Goal: Task Accomplishment & Management: Complete application form

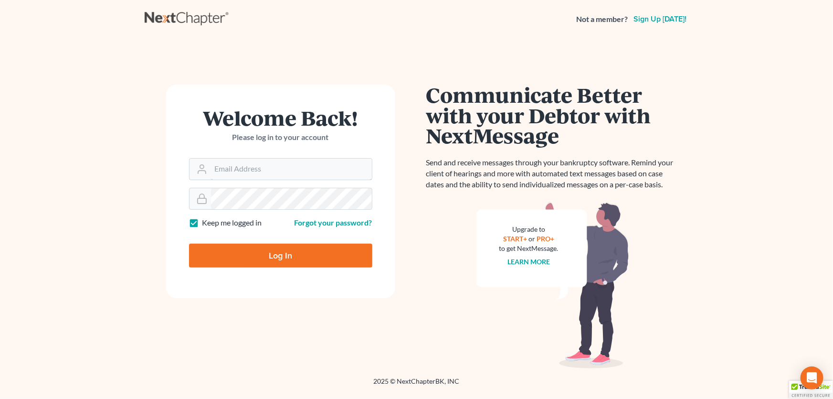
type input "[PERSON_NAME][EMAIL_ADDRESS][DOMAIN_NAME]"
click at [288, 256] on input "Log In" at bounding box center [280, 255] width 183 height 24
type input "Thinking..."
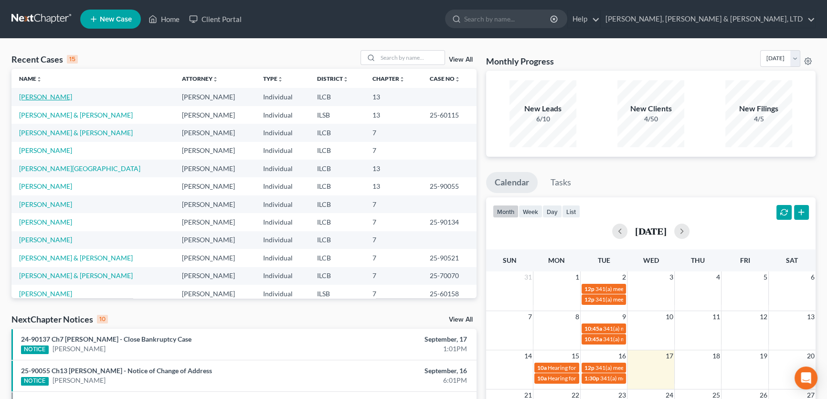
click at [58, 97] on link "[PERSON_NAME]" at bounding box center [45, 97] width 53 height 8
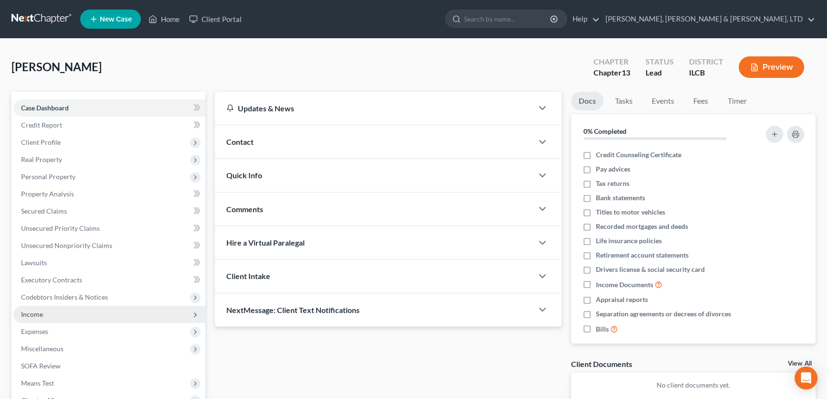
click at [30, 313] on span "Income" at bounding box center [32, 314] width 22 height 8
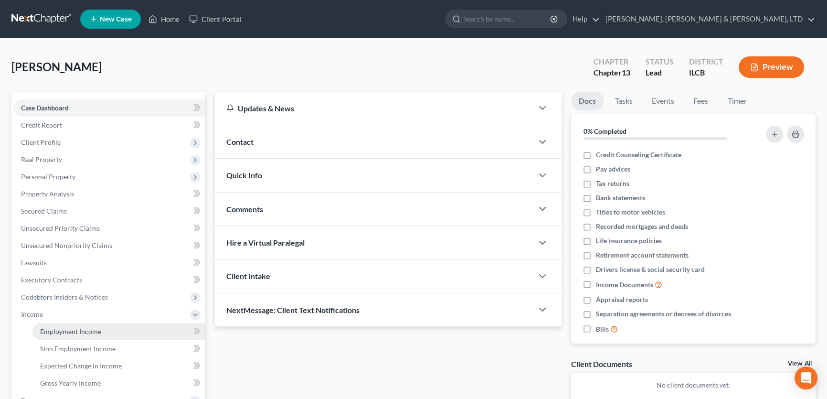
click at [63, 327] on span "Employment Income" at bounding box center [70, 331] width 61 height 8
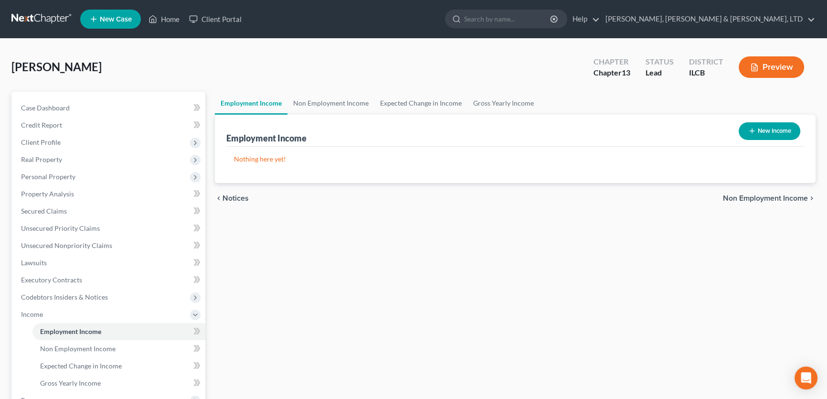
click at [778, 130] on button "New Income" at bounding box center [770, 131] width 62 height 18
select select "0"
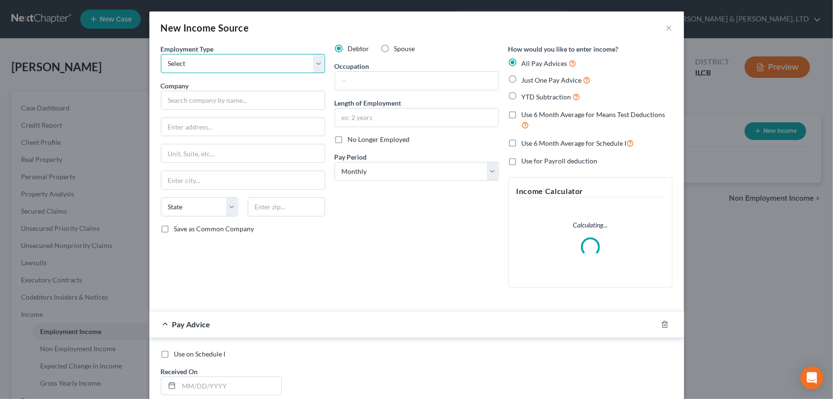
click at [313, 63] on select "Select Full or Part Time Employment Self Employment" at bounding box center [243, 63] width 164 height 19
select select "0"
click at [161, 54] on select "Select Full or Part Time Employment Self Employment" at bounding box center [243, 63] width 164 height 19
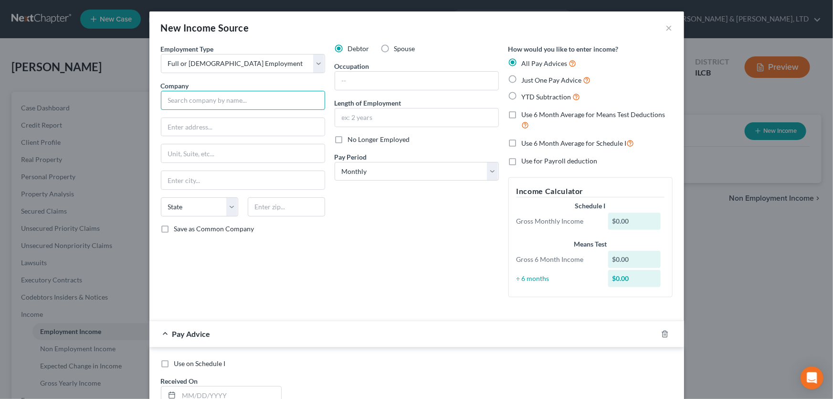
click at [243, 103] on input "text" at bounding box center [243, 100] width 164 height 19
type input "Odd Fellow Rebekah Home"
type input "201 Lafayette Ave East"
type input "Mattoon"
select select "14"
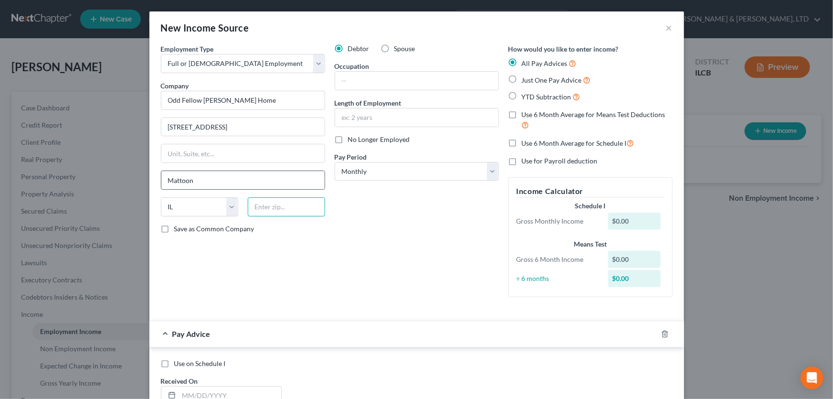
type input "61938"
click at [486, 173] on select "Select Monthly Twice Monthly Every Other Week Weekly" at bounding box center [417, 171] width 164 height 19
select select "2"
click at [335, 162] on select "Select Monthly Twice Monthly Every Other Week Weekly" at bounding box center [417, 171] width 164 height 19
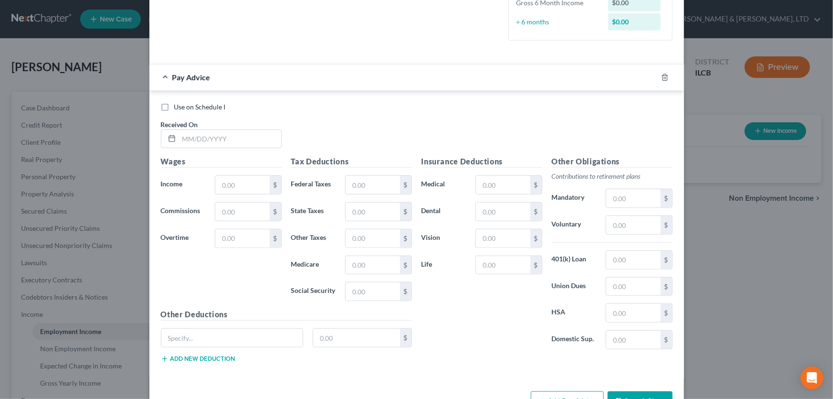
scroll to position [286, 0]
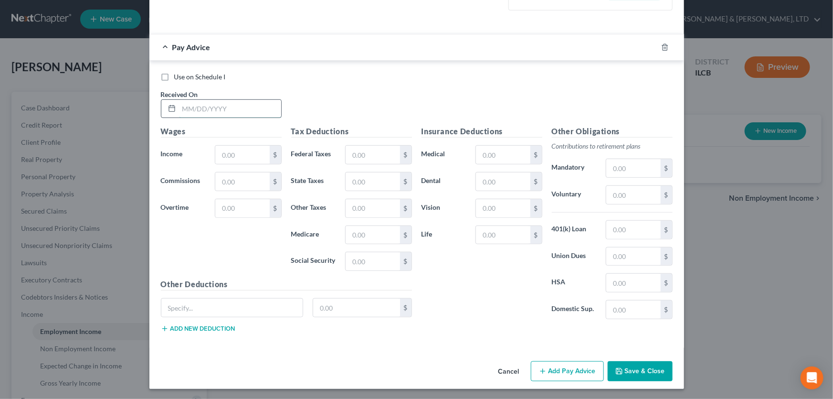
click at [254, 109] on input "text" at bounding box center [230, 109] width 102 height 18
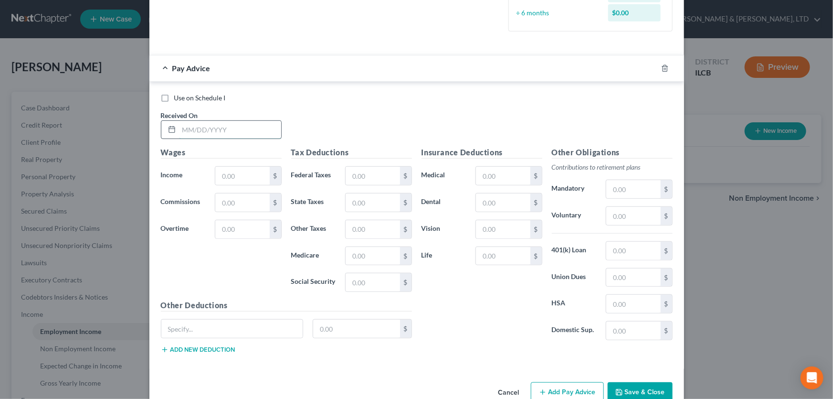
click at [191, 126] on input "text" at bounding box center [230, 130] width 102 height 18
type input "03/07/2025"
click at [243, 175] on input "text" at bounding box center [242, 176] width 54 height 18
type input "1,907.01"
type input "195.62"
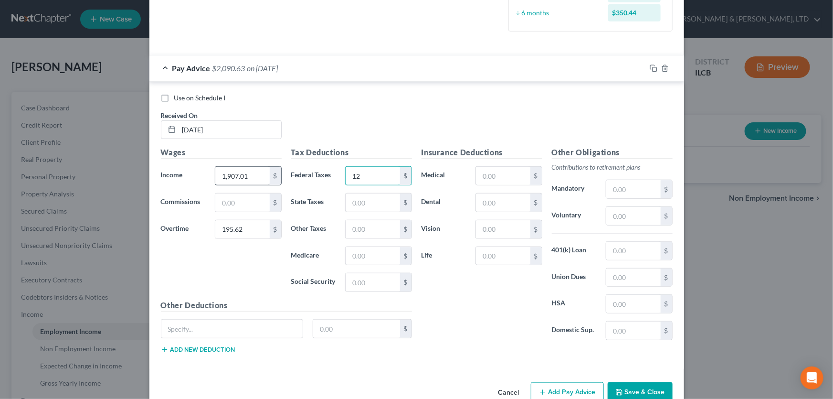
type input "1"
type input "95.67"
type input "29.57"
type input "126.44"
click at [487, 176] on input "text" at bounding box center [503, 176] width 54 height 18
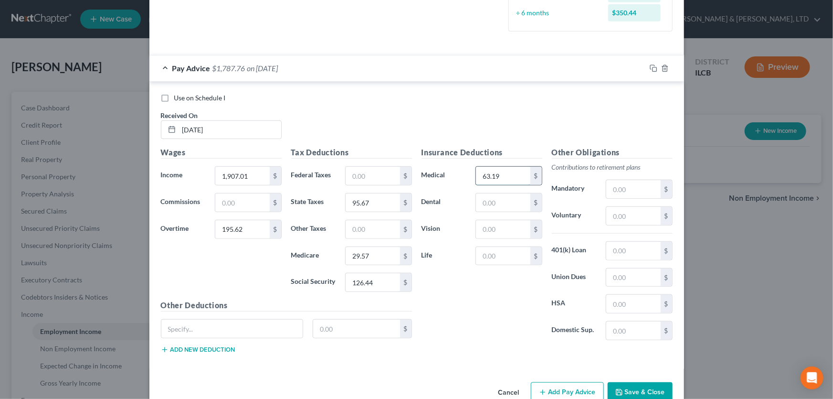
type input "63.19"
type input "2.48"
type input "2.90"
click at [201, 347] on button "Add new deduction" at bounding box center [198, 350] width 74 height 8
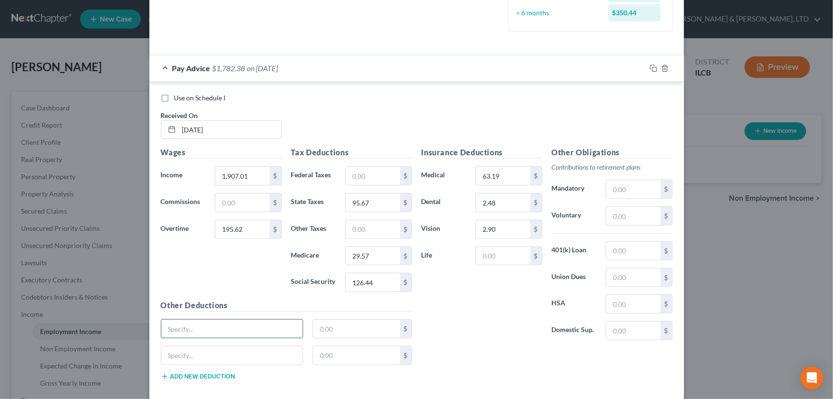
click at [204, 328] on input "text" at bounding box center [232, 328] width 142 height 18
type input "Hospital"
type input "16.08"
type input "Short Term Disability"
type input "30.72"
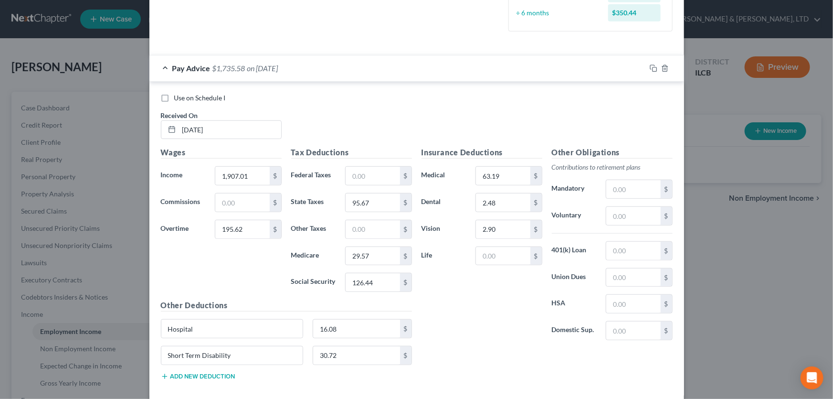
click at [188, 376] on button "Add new deduction" at bounding box center [198, 376] width 74 height 8
click at [187, 377] on input "text" at bounding box center [232, 382] width 142 height 18
type input "Legal/ACC"
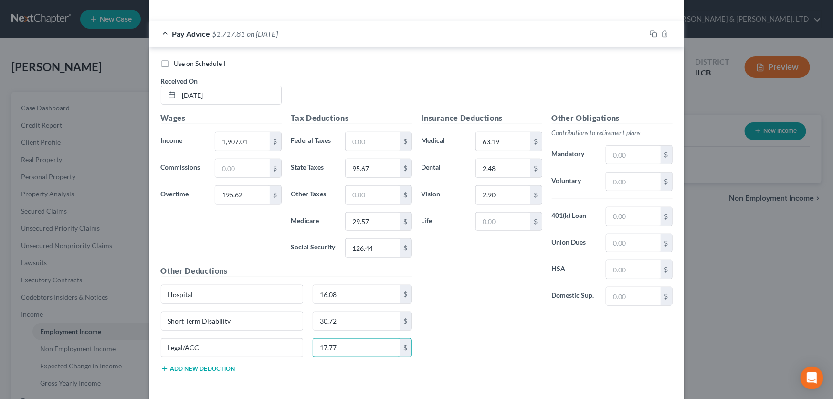
scroll to position [360, 0]
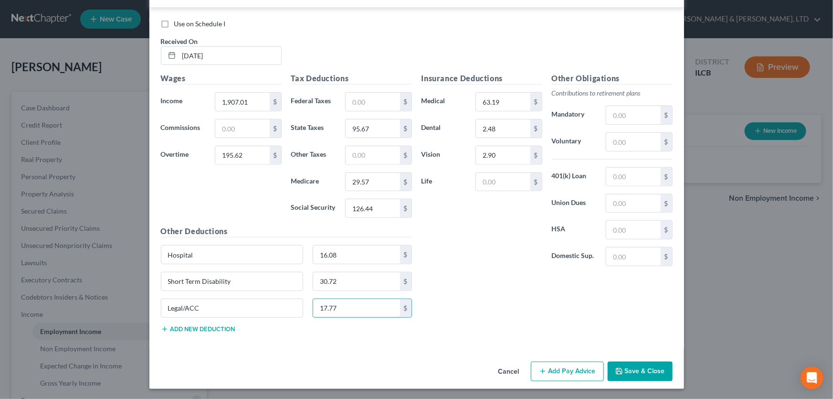
type input "17.77"
click at [212, 325] on button "Add new deduction" at bounding box center [198, 329] width 74 height 8
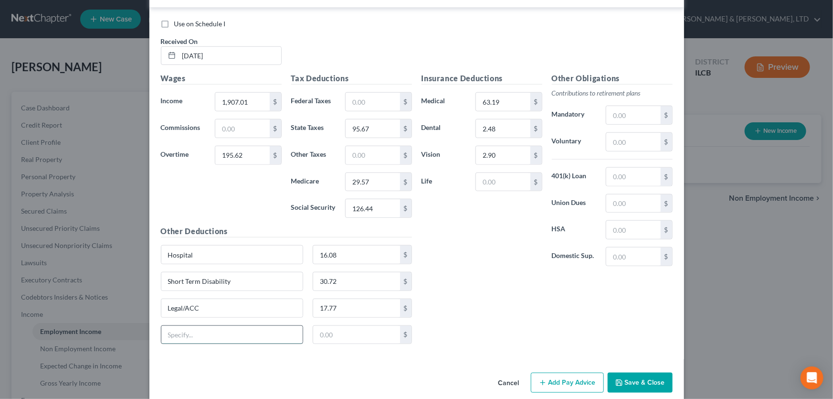
click at [209, 331] on input "text" at bounding box center [232, 335] width 142 height 18
type input "Critical illness"
click at [318, 336] on input "text" at bounding box center [356, 335] width 87 height 18
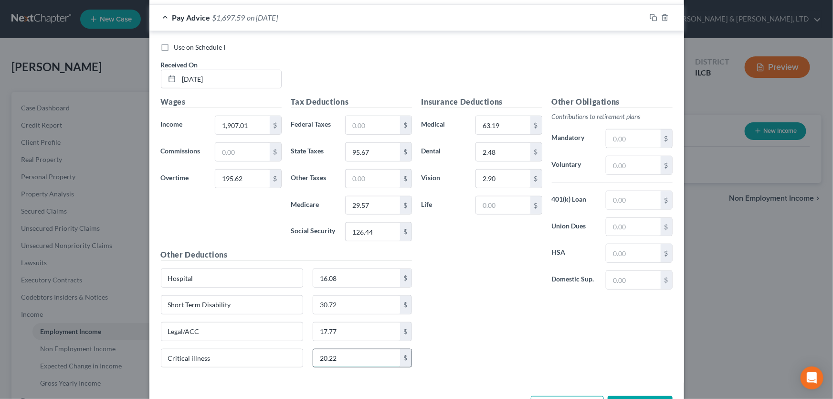
scroll to position [317, 0]
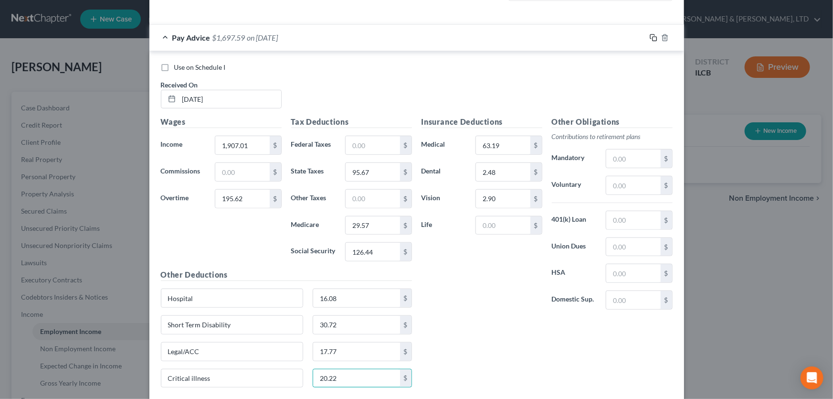
type input "20.22"
click at [650, 38] on icon "button" at bounding box center [654, 38] width 8 height 8
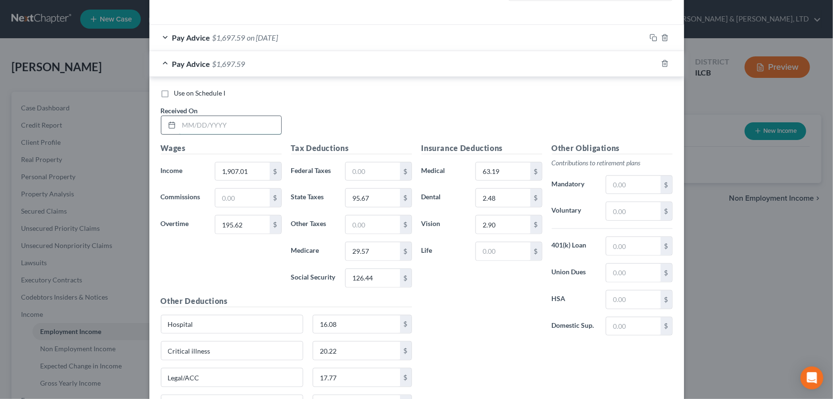
click at [256, 126] on input "text" at bounding box center [230, 125] width 102 height 18
type input "03/21/2025"
click at [265, 169] on input "1,907.01" at bounding box center [242, 171] width 54 height 18
type input "1,987.20"
type input "65.21"
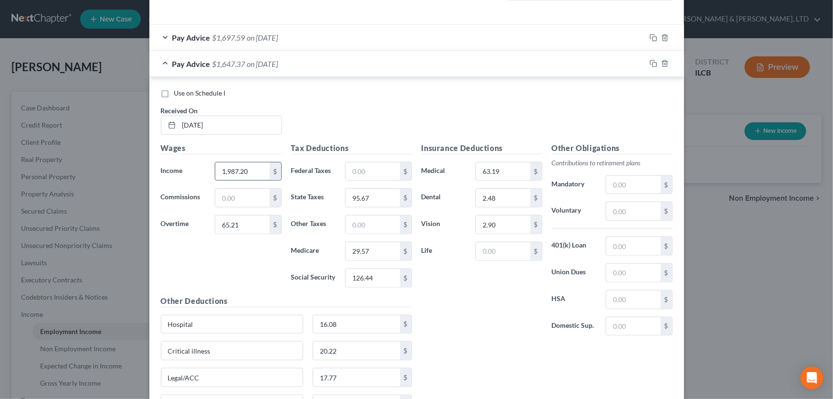
click at [256, 162] on input "1,987.20" at bounding box center [242, 171] width 54 height 18
type input "2,086.56"
click at [508, 167] on input "63.19" at bounding box center [503, 171] width 54 height 18
click at [378, 199] on input "95.67" at bounding box center [373, 198] width 54 height 18
type input "98.10"
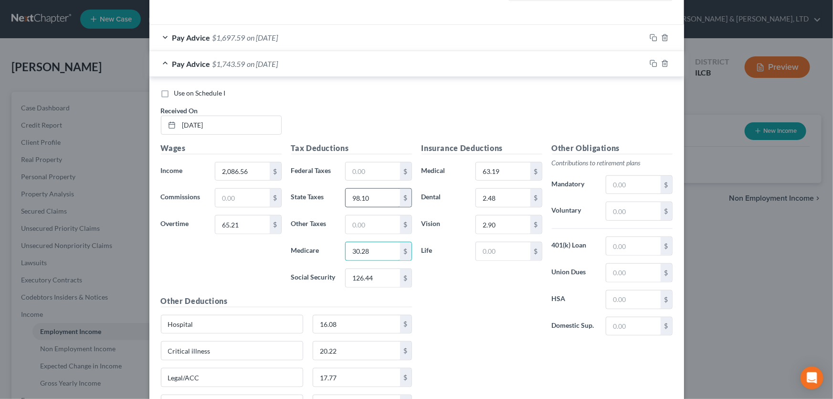
type input "30.28"
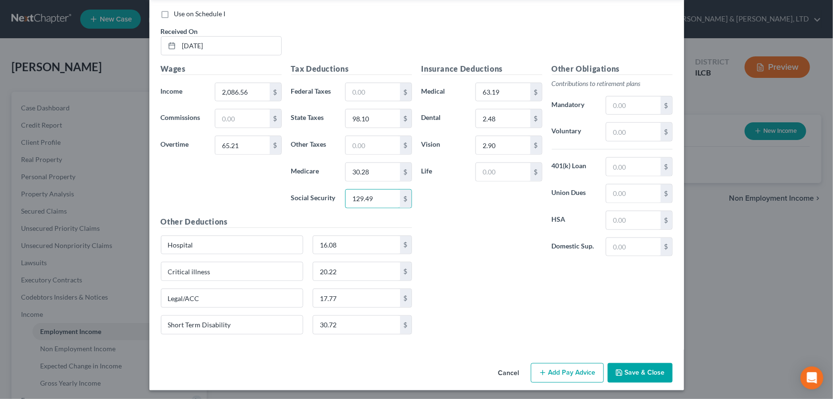
scroll to position [397, 0]
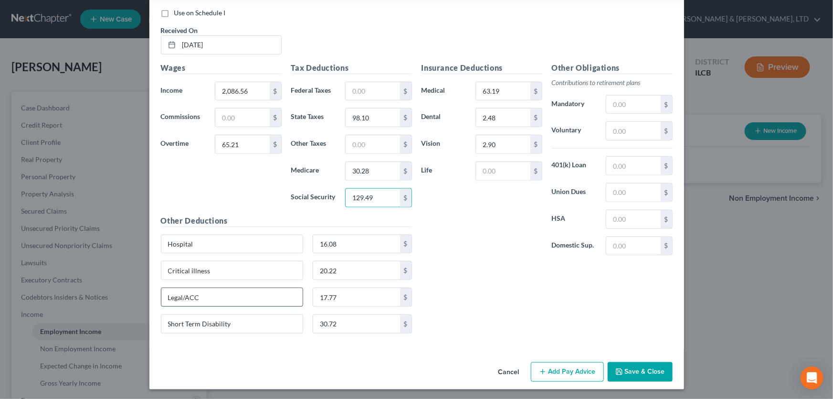
type input "129.49"
click at [218, 294] on input "Legal/ACC" at bounding box center [232, 297] width 142 height 18
type input "Legal/ACC/Meal"
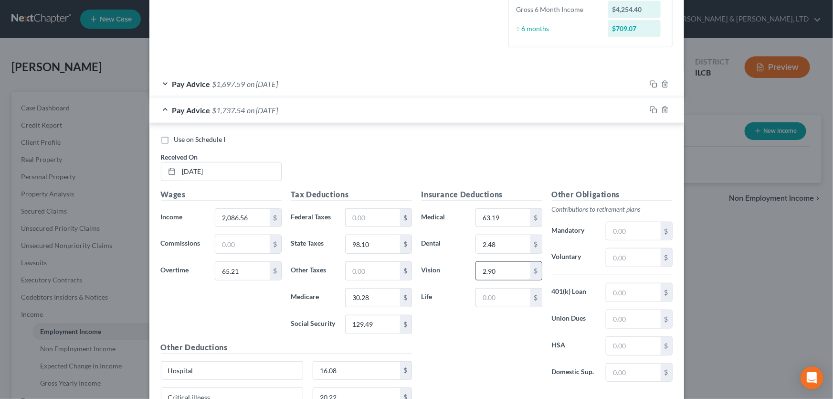
scroll to position [267, 0]
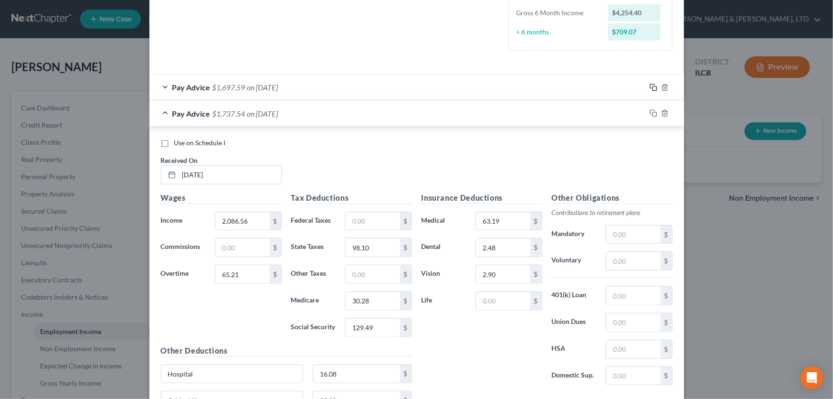
type input "20.77"
click at [650, 88] on icon "button" at bounding box center [654, 88] width 8 height 8
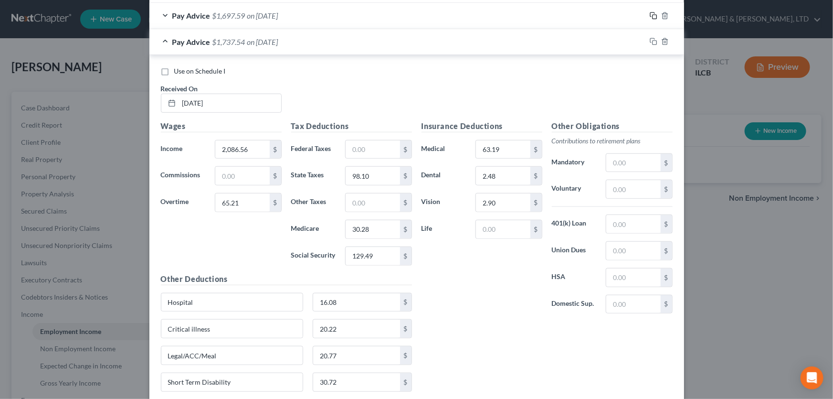
scroll to position [354, 0]
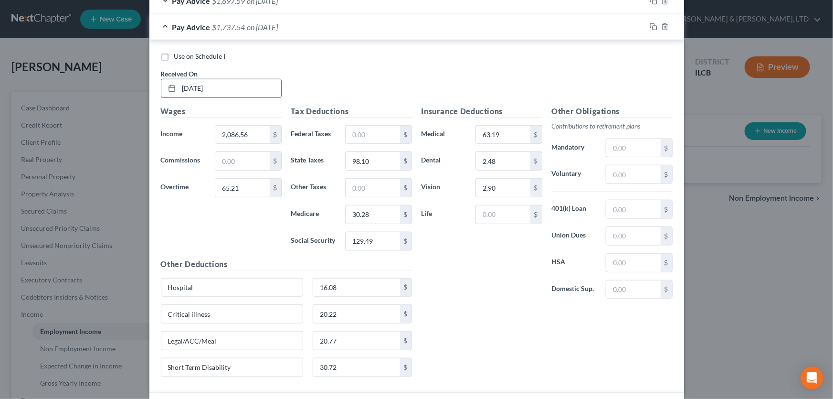
click at [255, 88] on input "03/21/2025" at bounding box center [230, 88] width 102 height 18
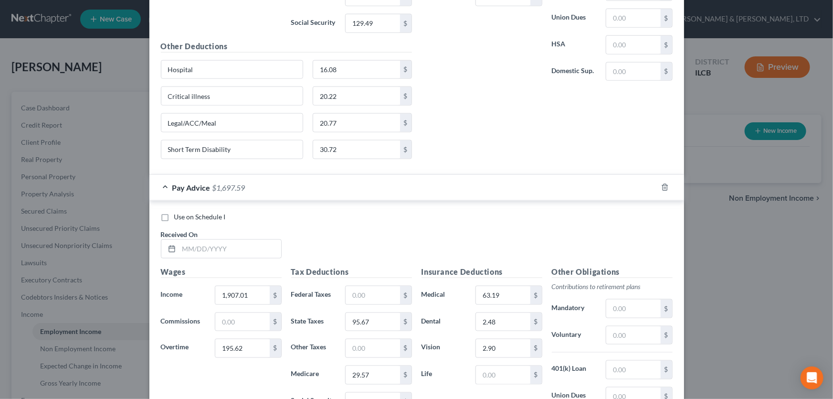
scroll to position [614, 0]
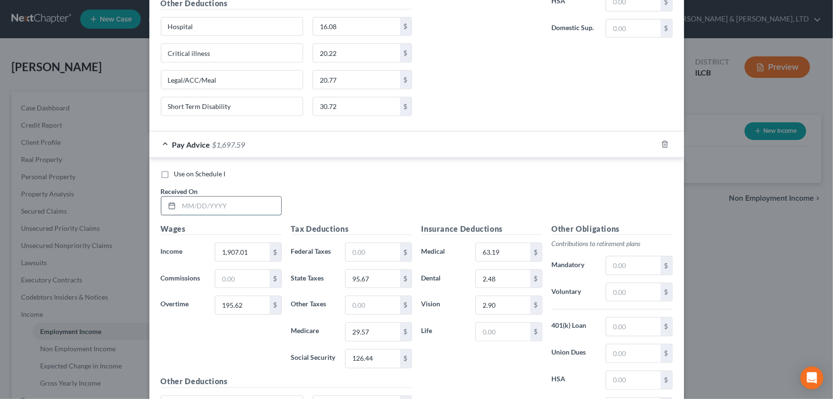
click at [246, 204] on input "text" at bounding box center [230, 206] width 102 height 18
type input "04/04/2025"
click at [242, 305] on input "195.62" at bounding box center [242, 305] width 54 height 18
click at [254, 251] on input "1,907.01" at bounding box center [242, 252] width 54 height 18
type input "1,810.80"
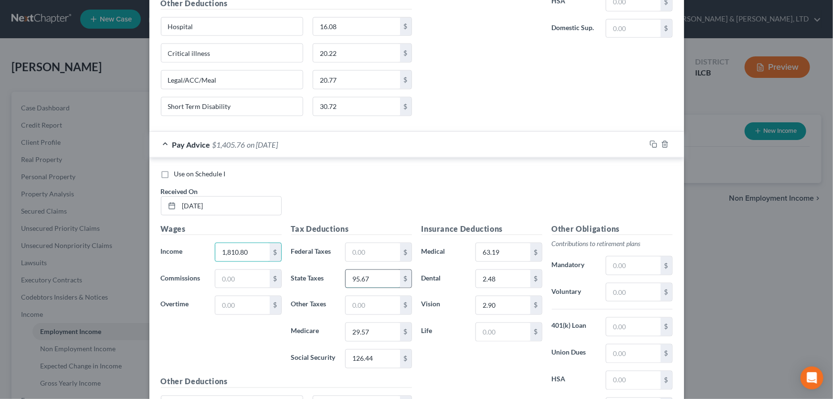
click at [378, 274] on input "95.67" at bounding box center [373, 279] width 54 height 18
type input "102.25"
click at [372, 330] on input "29.57" at bounding box center [373, 332] width 54 height 18
type input "31.50"
click at [372, 354] on input "126.44" at bounding box center [373, 358] width 54 height 18
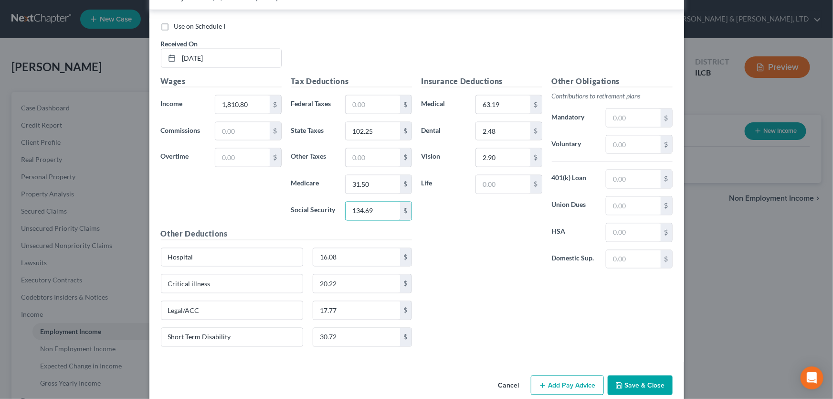
scroll to position [774, 0]
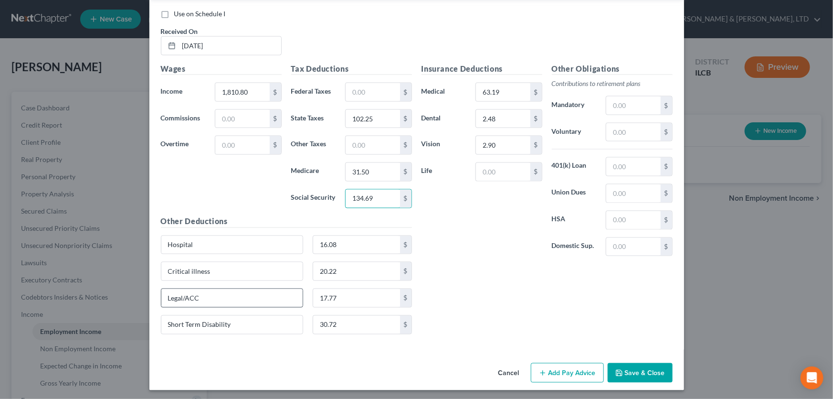
type input "134.69"
click at [219, 296] on input "Legal/ACC" at bounding box center [232, 298] width 142 height 18
type input "Legal/ACC/Meal"
click at [337, 296] on input "17.77" at bounding box center [356, 298] width 87 height 18
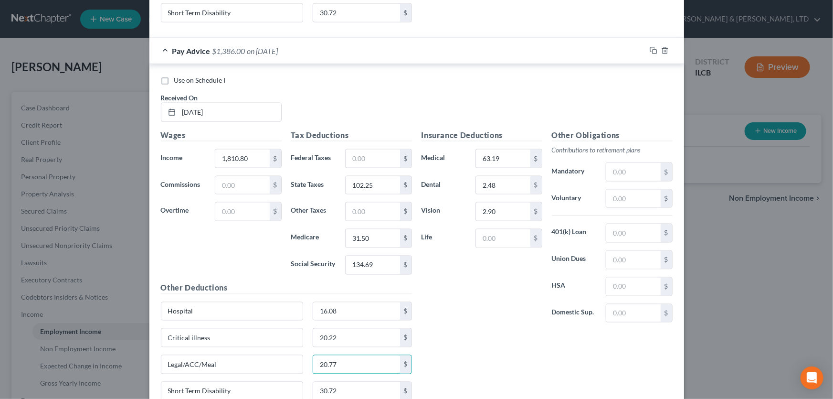
scroll to position [688, 0]
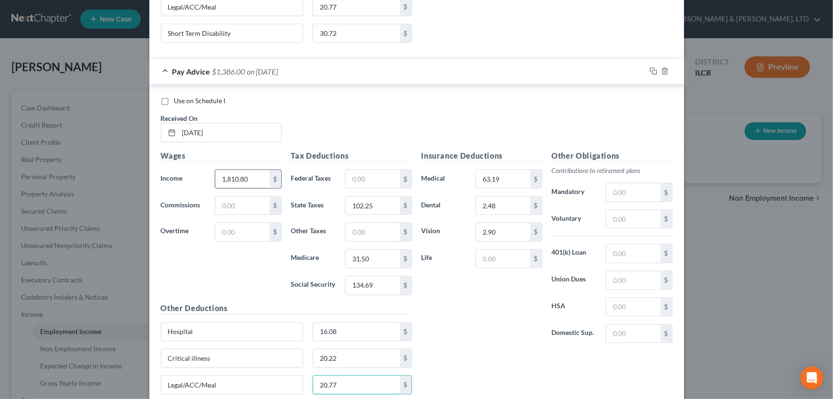
type input "20.77"
click at [262, 178] on input "1,810.80" at bounding box center [242, 179] width 54 height 18
type input "2,235.6"
click at [653, 69] on icon "button" at bounding box center [654, 71] width 8 height 8
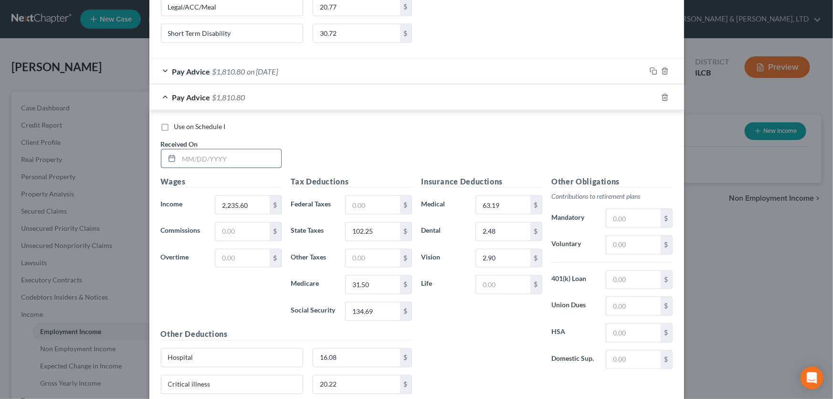
click at [258, 158] on input "text" at bounding box center [230, 158] width 102 height 18
type input "04/18/2025"
click at [256, 199] on input "2,235.60" at bounding box center [242, 205] width 54 height 18
type input "2,074.14"
click at [375, 229] on input "102.25" at bounding box center [373, 231] width 54 height 18
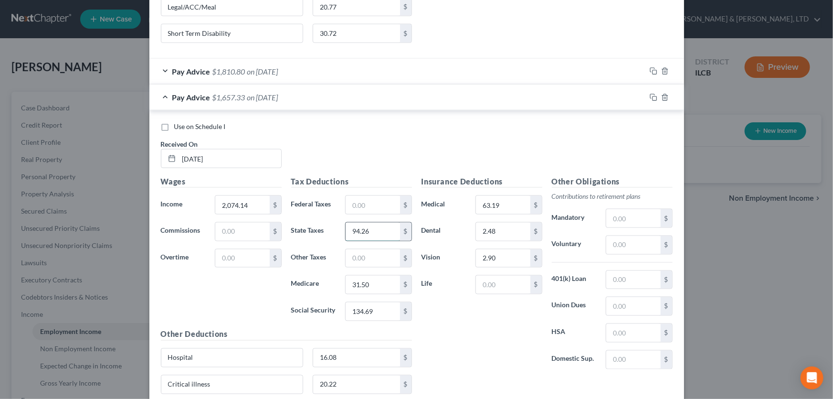
type input "94.26"
type input "29.16"
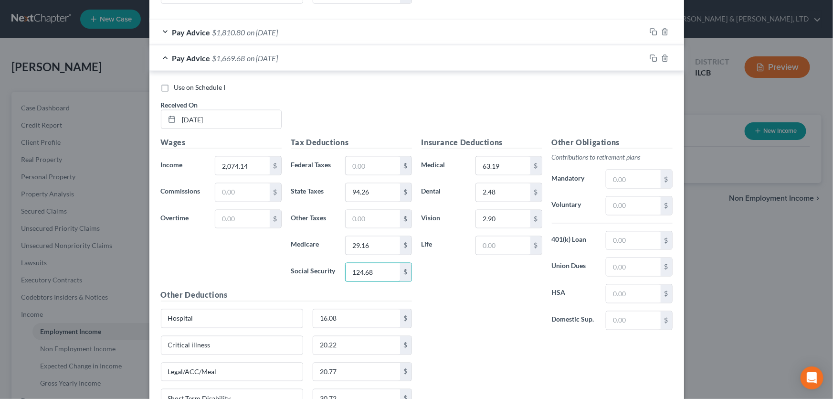
scroll to position [800, 0]
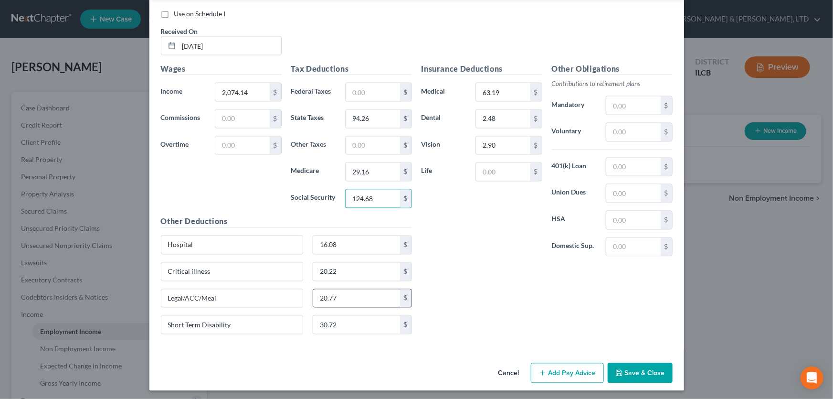
type input "124.68"
click at [341, 295] on input "20.77" at bounding box center [356, 298] width 87 height 18
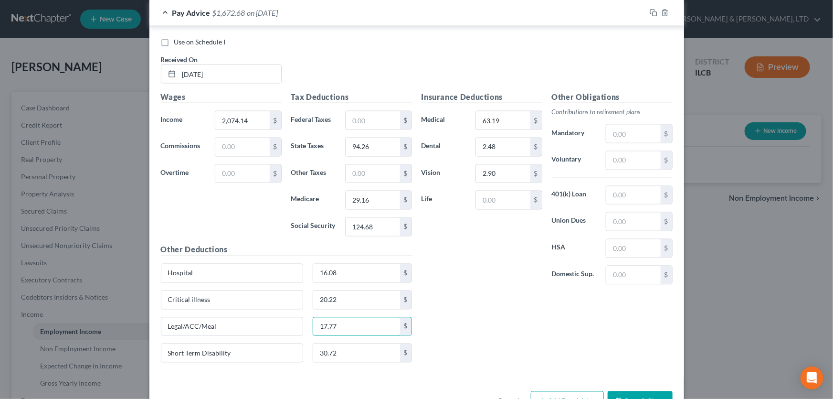
scroll to position [757, 0]
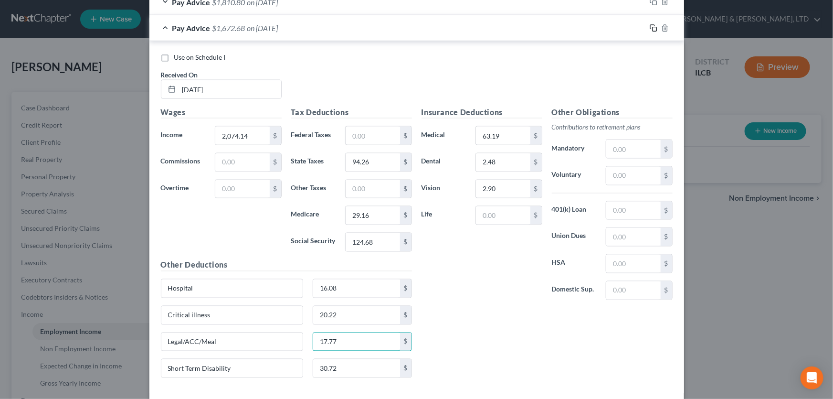
type input "17.77"
click at [650, 27] on icon "button" at bounding box center [654, 28] width 8 height 8
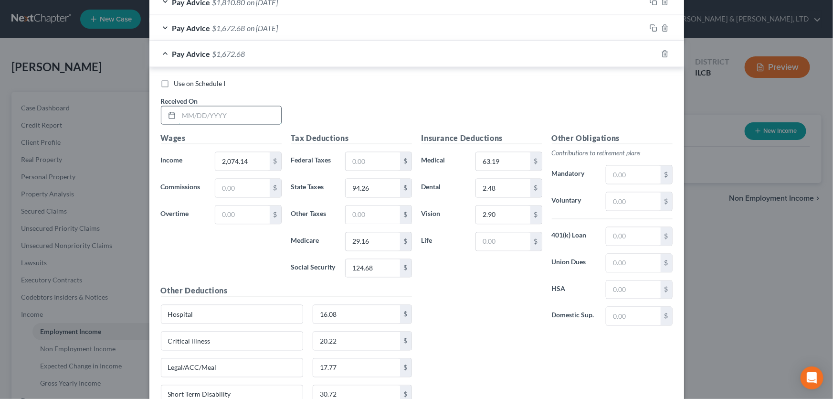
click at [243, 111] on input "text" at bounding box center [230, 115] width 102 height 18
type input "05/02/2025"
click at [250, 159] on input "2,074.14" at bounding box center [242, 161] width 54 height 18
type input "1,987.20"
click at [363, 185] on input "94.26" at bounding box center [373, 188] width 54 height 18
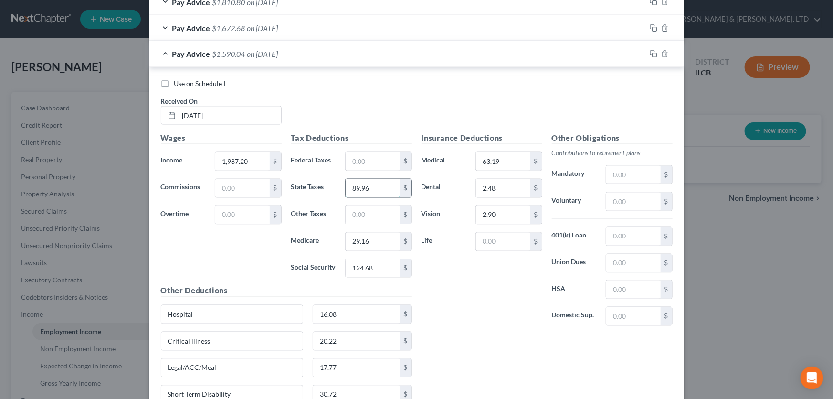
type input "89.96"
type input "27.90"
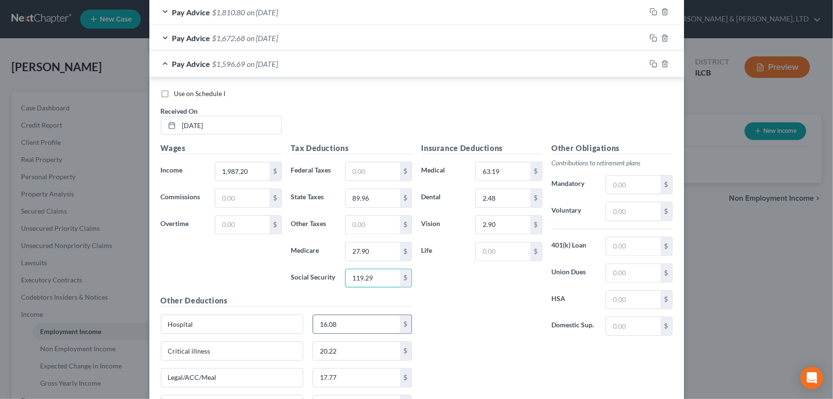
scroll to position [740, 0]
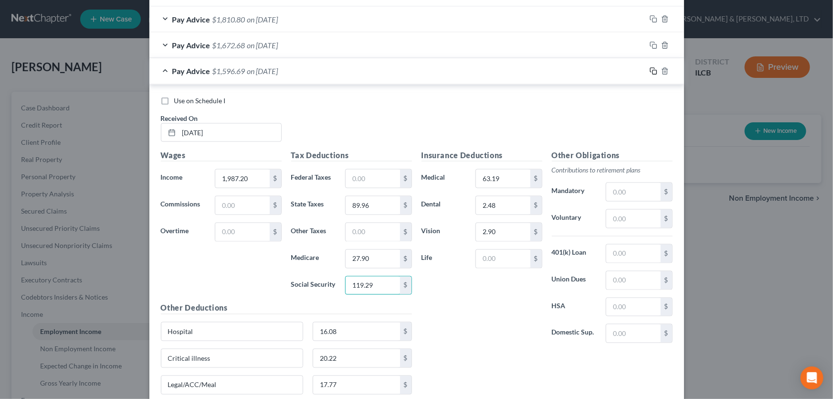
type input "119.29"
click at [653, 70] on rect "button" at bounding box center [655, 72] width 4 height 4
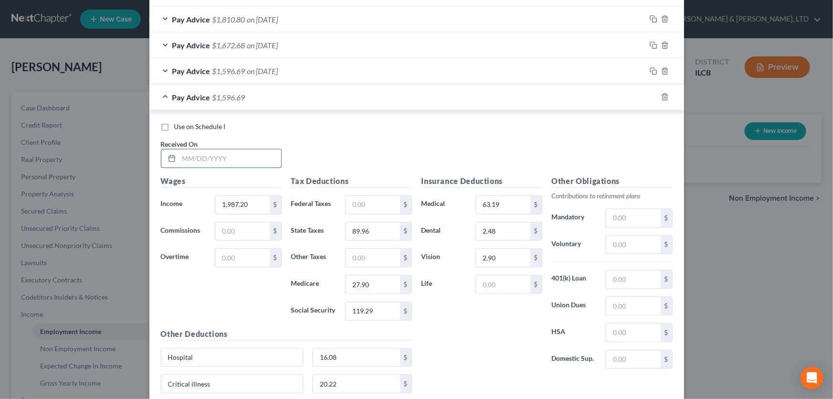
click at [239, 151] on input "text" at bounding box center [230, 158] width 102 height 18
type input "05/16/2025"
click at [235, 254] on input "text" at bounding box center [242, 258] width 54 height 18
type input "27.95"
click at [369, 234] on input "89.96" at bounding box center [373, 231] width 54 height 18
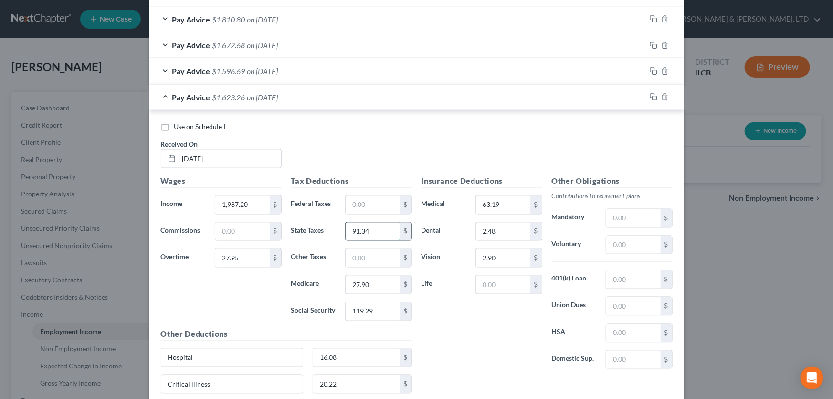
type input "91.34"
type input "28.30"
type input "121.02"
click at [650, 95] on icon "button" at bounding box center [654, 97] width 8 height 8
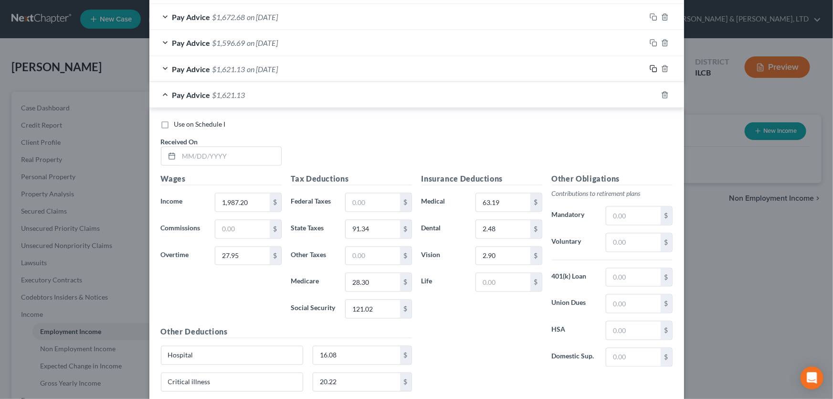
scroll to position [783, 0]
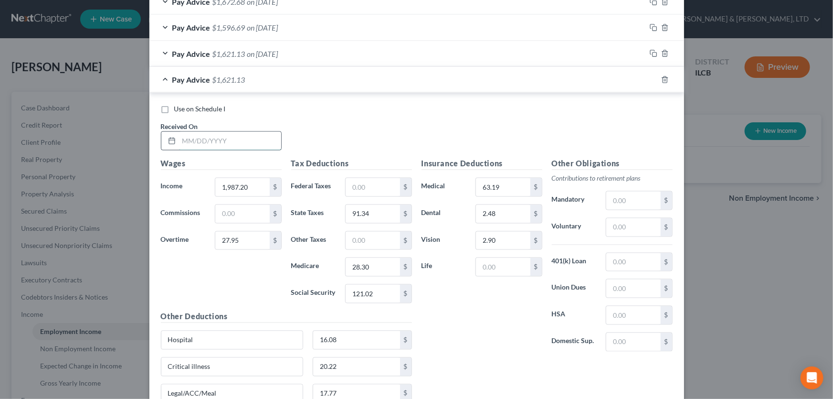
click at [250, 138] on input "text" at bounding box center [230, 141] width 102 height 18
type input "05/30/2025"
click at [249, 236] on input "27.95" at bounding box center [242, 241] width 54 height 18
type input "139.73"
click at [375, 212] on input "91.34" at bounding box center [373, 214] width 54 height 18
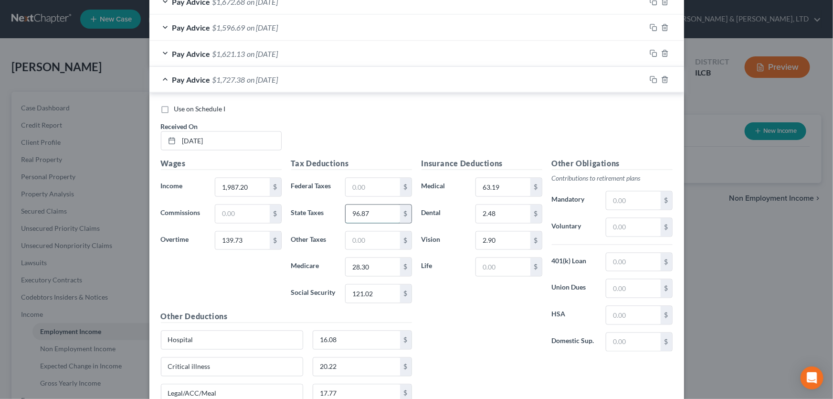
type input "96.87"
type input "29.93"
type input "127.95"
click at [653, 79] on rect "button" at bounding box center [655, 81] width 4 height 4
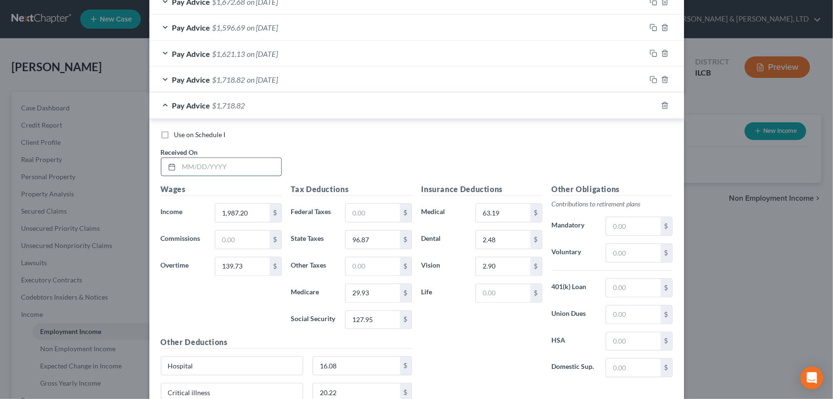
click at [206, 162] on input "text" at bounding box center [230, 167] width 102 height 18
type input "06/13/2025"
click at [252, 206] on input "1,987.20" at bounding box center [242, 213] width 54 height 18
type input "2,043.09"
type input "139.73"
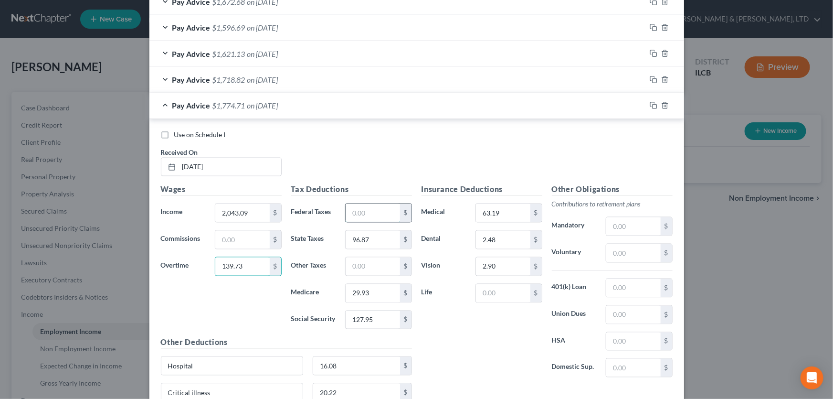
click at [360, 212] on input "text" at bounding box center [373, 213] width 54 height 18
type input "200.95"
click at [377, 236] on input "96.87" at bounding box center [373, 240] width 54 height 18
type input "99.64"
type input "30.73"
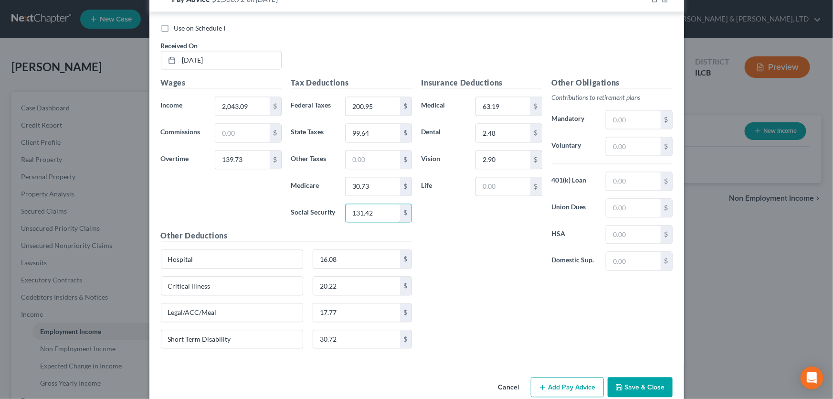
scroll to position [904, 0]
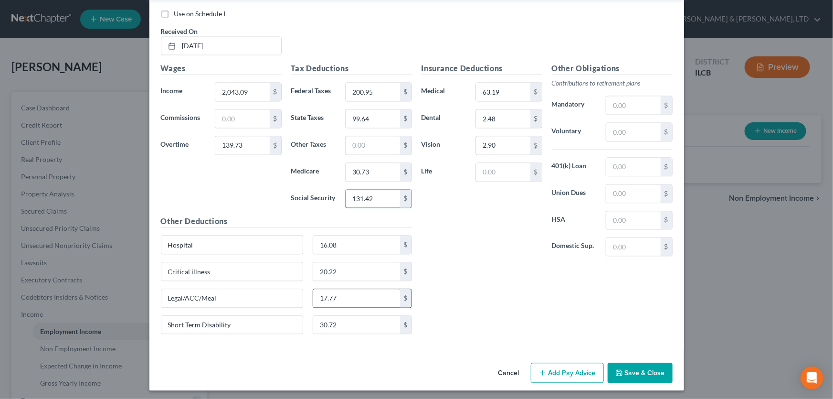
type input "131.42"
click at [330, 293] on input "17.77" at bounding box center [356, 298] width 87 height 18
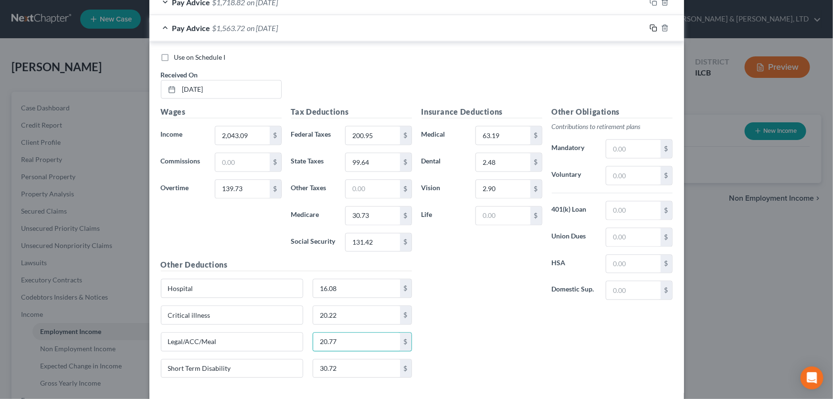
type input "20.77"
click at [650, 24] on icon "button" at bounding box center [654, 28] width 8 height 8
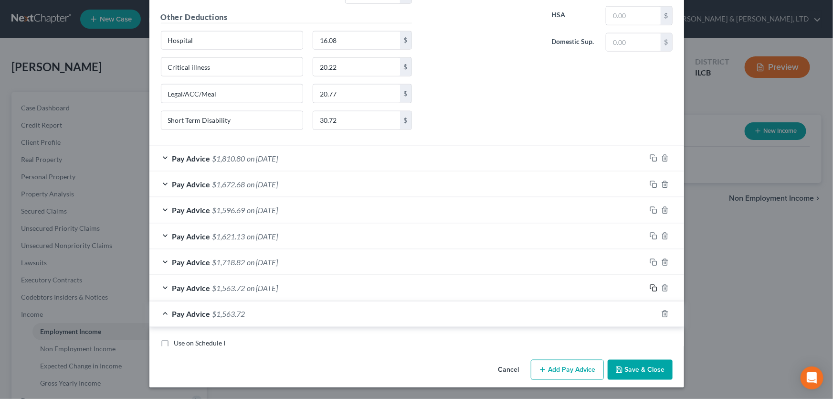
scroll to position [860, 0]
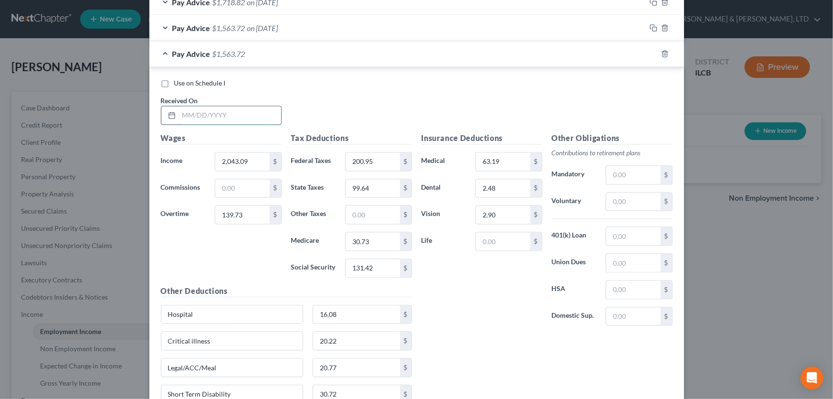
click at [253, 116] on input "text" at bounding box center [230, 115] width 102 height 18
type input "06/27/2025"
click at [258, 158] on input "2,043.09" at bounding box center [242, 162] width 54 height 18
type input "2,165.27"
type input "83.84"
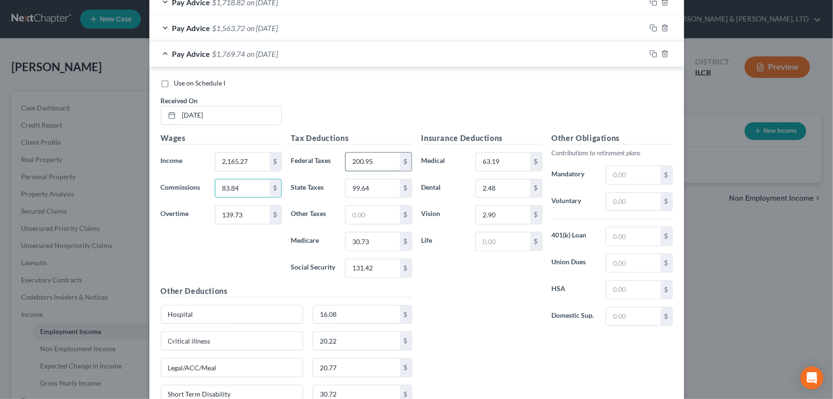
click at [385, 158] on input "200.95" at bounding box center [373, 162] width 54 height 18
type input "187.54"
click at [382, 180] on input "99.64" at bounding box center [373, 189] width 54 height 18
type input "94.11"
type input "29.11"
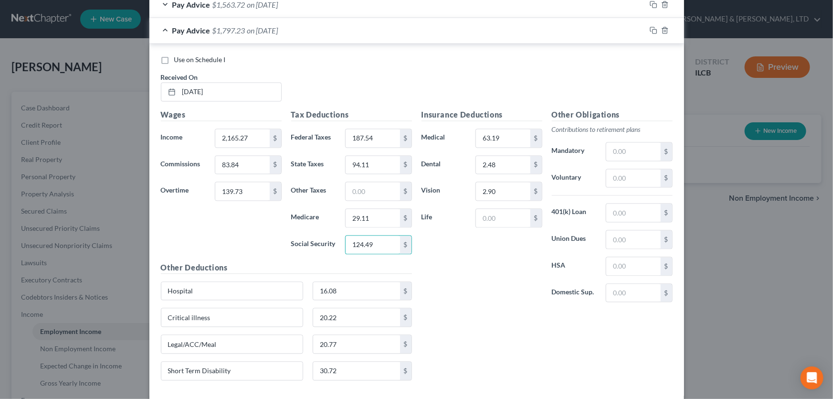
scroll to position [904, 0]
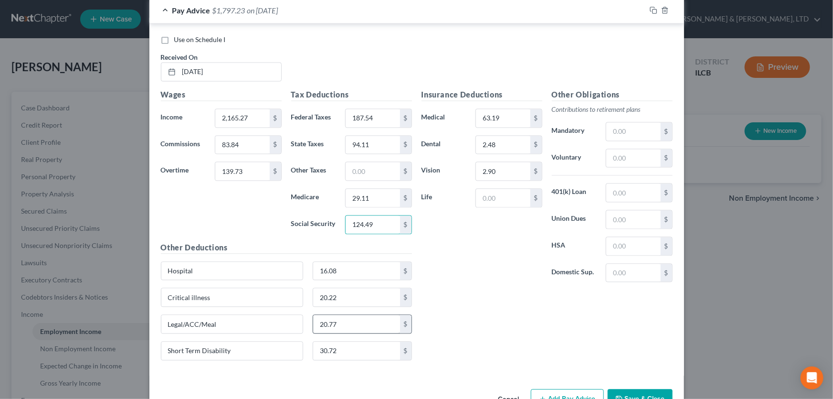
type input "124.49"
click at [344, 318] on input "20.77" at bounding box center [356, 324] width 87 height 18
type input "17.77"
click at [240, 146] on input "83.84" at bounding box center [242, 145] width 54 height 18
click at [243, 169] on input "139.73" at bounding box center [242, 171] width 54 height 18
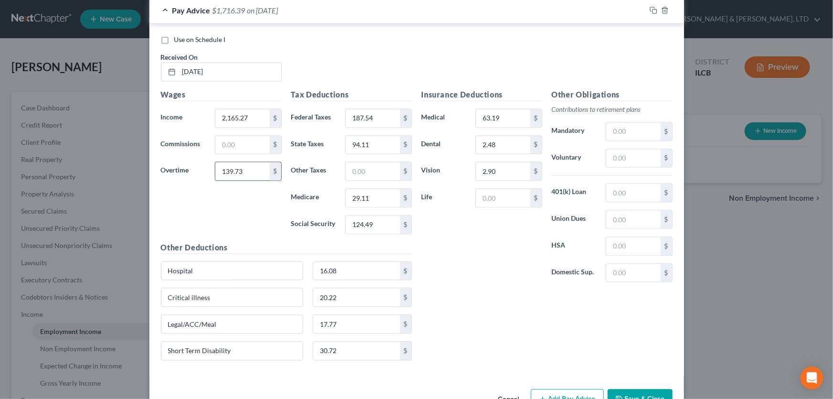
type input "1"
click at [232, 169] on input "83.34" at bounding box center [242, 171] width 54 height 18
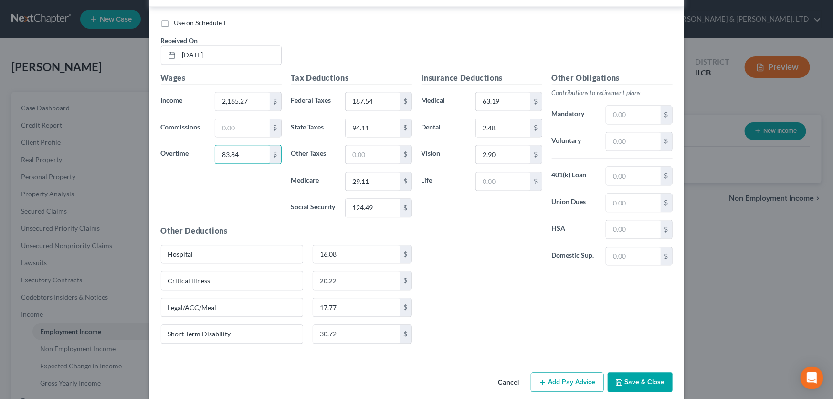
scroll to position [930, 0]
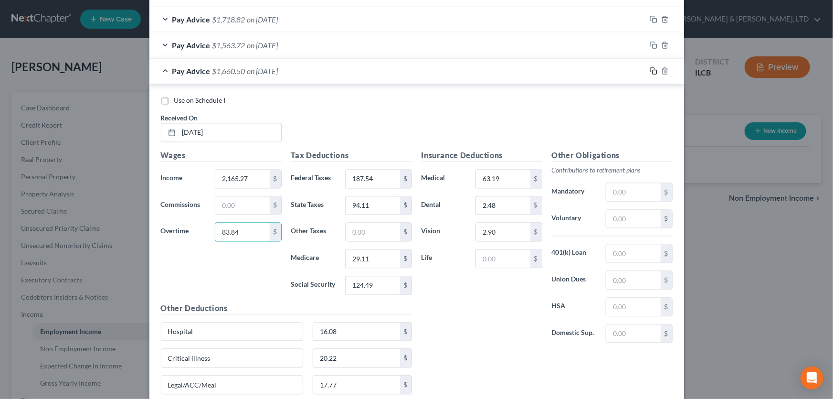
type input "83.84"
click at [653, 70] on rect "button" at bounding box center [655, 72] width 4 height 4
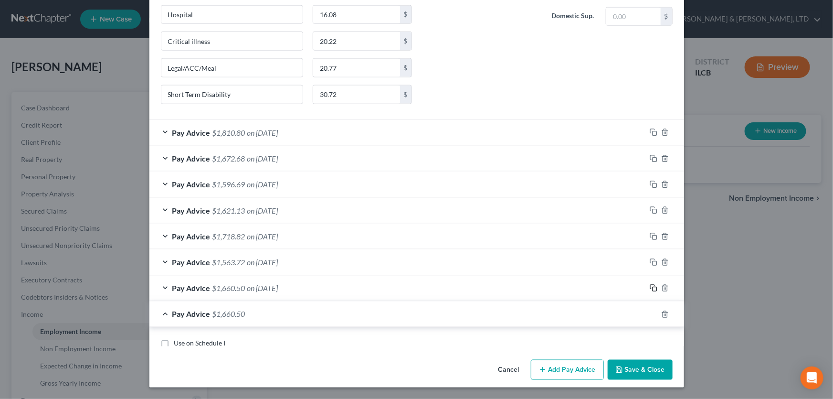
scroll to position [843, 0]
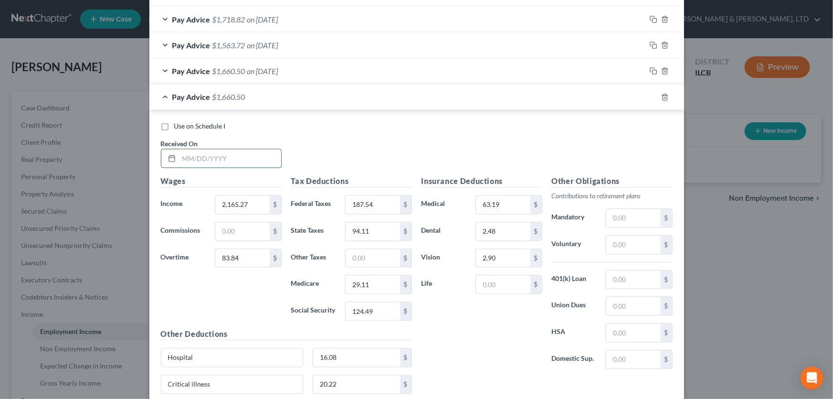
click at [257, 154] on input "text" at bounding box center [230, 158] width 102 height 18
type input "07/11/2025"
click at [252, 205] on input "2,165.27" at bounding box center [242, 205] width 54 height 18
type input "2,328.75"
type input "9.32"
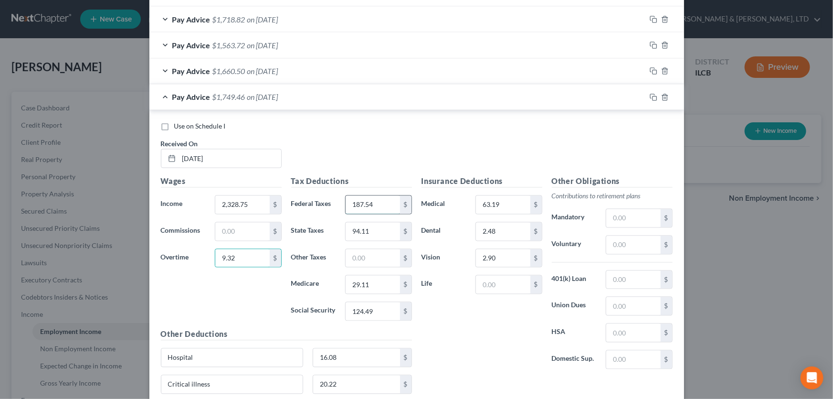
click at [378, 202] on input "187.54" at bounding box center [373, 205] width 54 height 18
type input "119.58"
click at [378, 224] on input "94.11" at bounding box center [373, 231] width 54 height 18
type input "107.32"
type input "32.99"
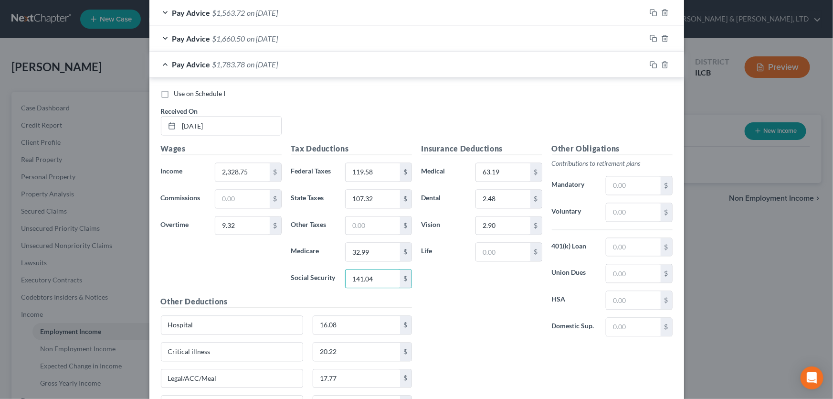
scroll to position [869, 0]
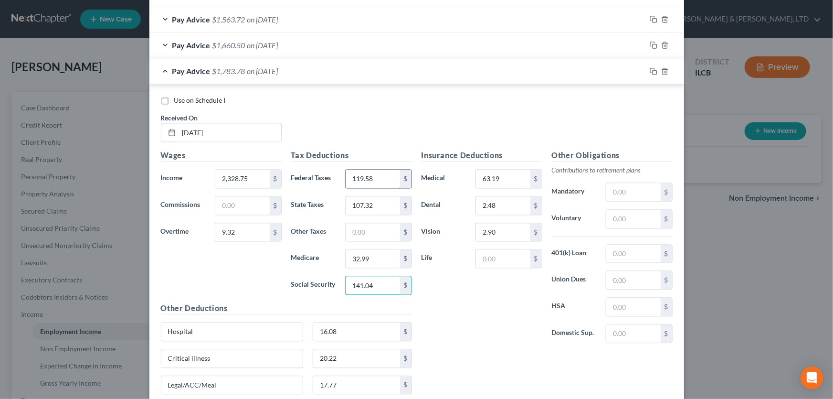
type input "141.04"
click at [353, 179] on input "119.58" at bounding box center [373, 179] width 54 height 18
type input "219.58"
click at [651, 70] on icon "button" at bounding box center [654, 72] width 8 height 8
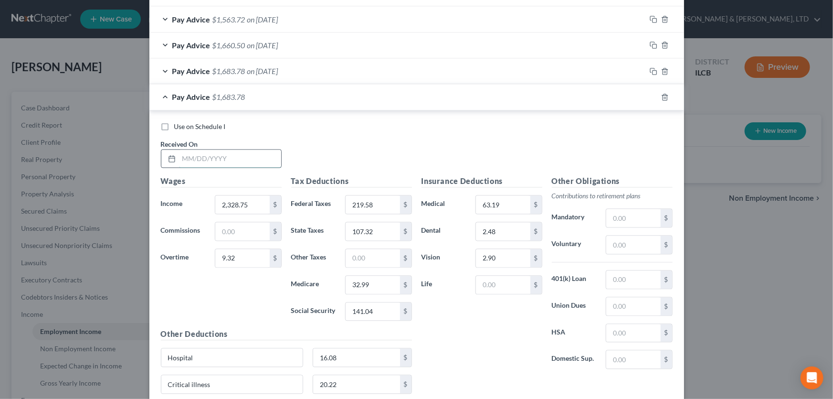
click at [231, 155] on input "text" at bounding box center [230, 159] width 102 height 18
type input "07/25/2025"
click at [245, 203] on input "2,328.75" at bounding box center [242, 205] width 54 height 18
type input "1,987.20"
type input "326.04"
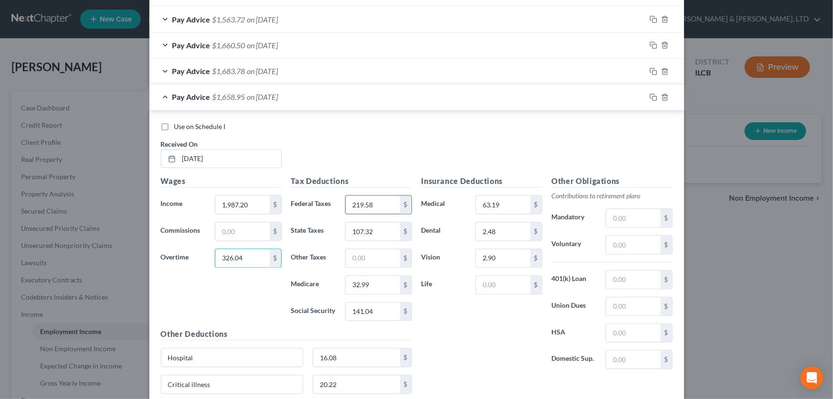
click at [396, 202] on input "219.58" at bounding box center [373, 205] width 54 height 18
type input "216.60"
click at [381, 233] on input "107.32" at bounding box center [373, 231] width 54 height 18
type input "106.09"
type input "32.63"
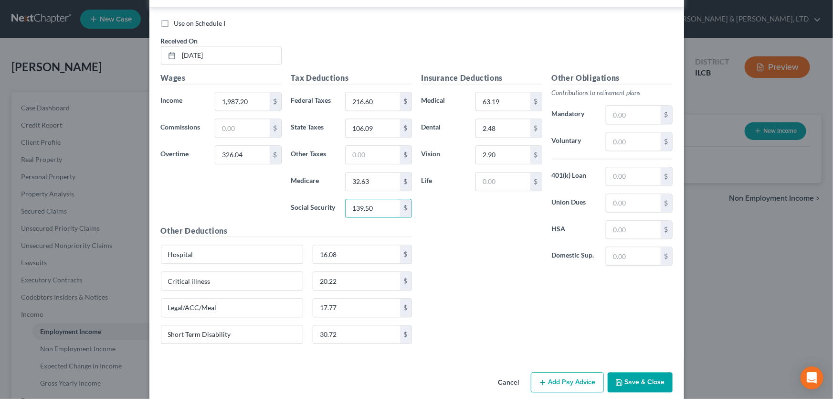
scroll to position [982, 0]
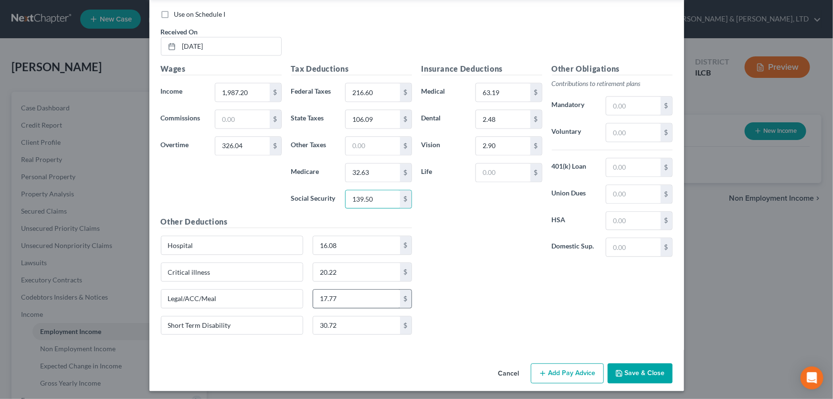
type input "139.50"
click at [324, 296] on input "17.77" at bounding box center [356, 298] width 87 height 18
type input "0"
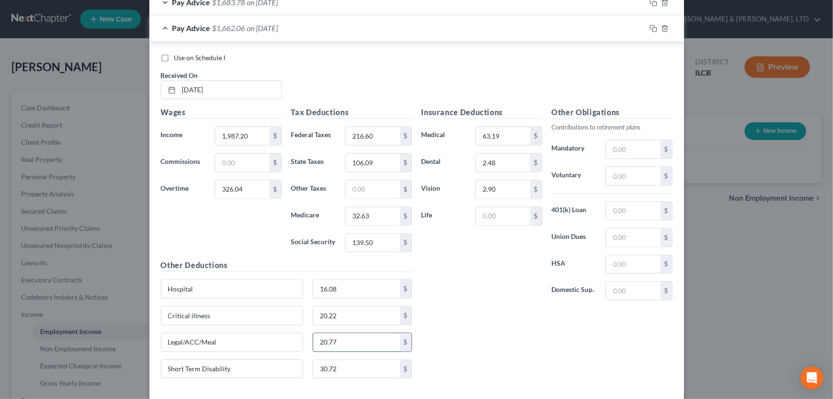
scroll to position [895, 0]
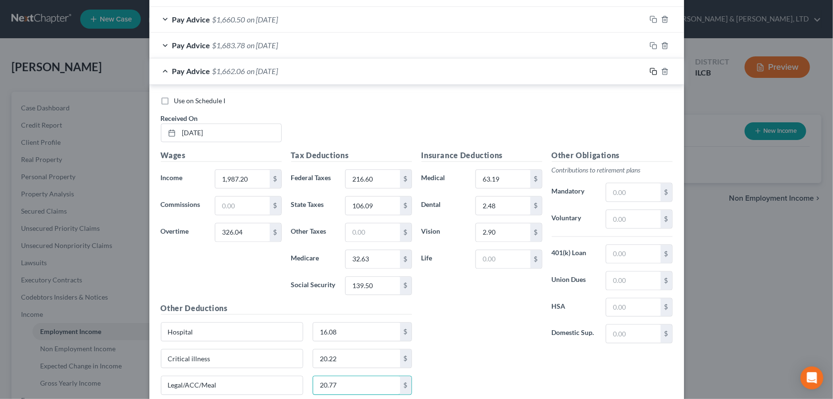
type input "20.77"
click at [650, 71] on icon "button" at bounding box center [654, 72] width 8 height 8
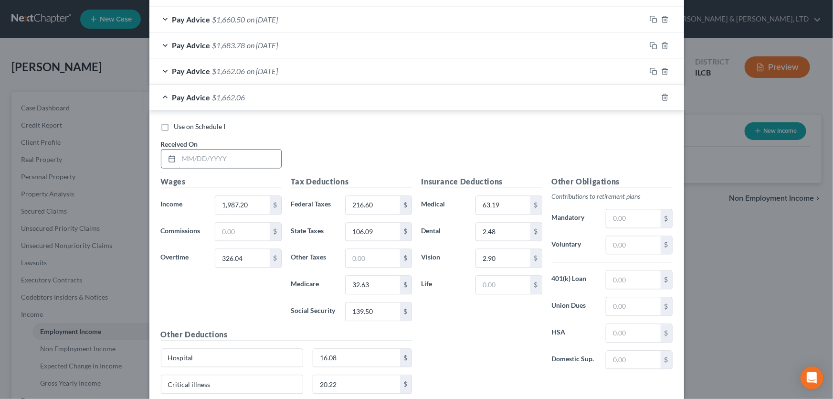
click at [229, 157] on input "text" at bounding box center [230, 159] width 102 height 18
type input "08/08/2025"
click at [250, 204] on input "1,987.20" at bounding box center [242, 205] width 54 height 18
type input "2,123.82"
click at [245, 256] on input "326.04" at bounding box center [242, 258] width 54 height 18
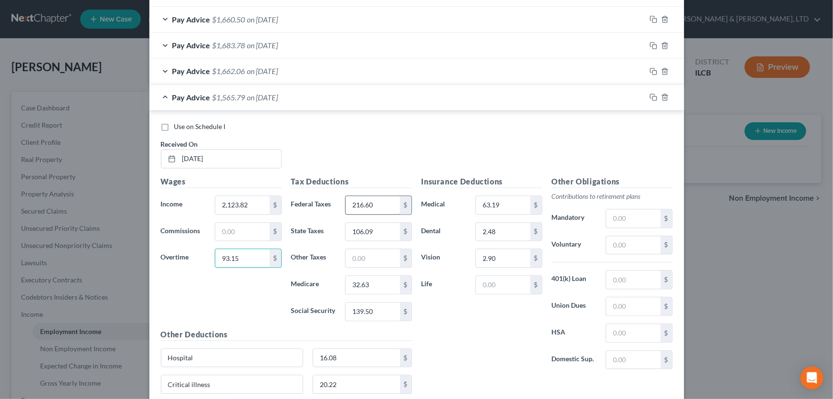
type input "93.15"
click at [375, 203] on input "216.60" at bounding box center [373, 205] width 54 height 18
type input "1"
type input "205.05"
click at [381, 231] on input "106.09" at bounding box center [373, 232] width 54 height 18
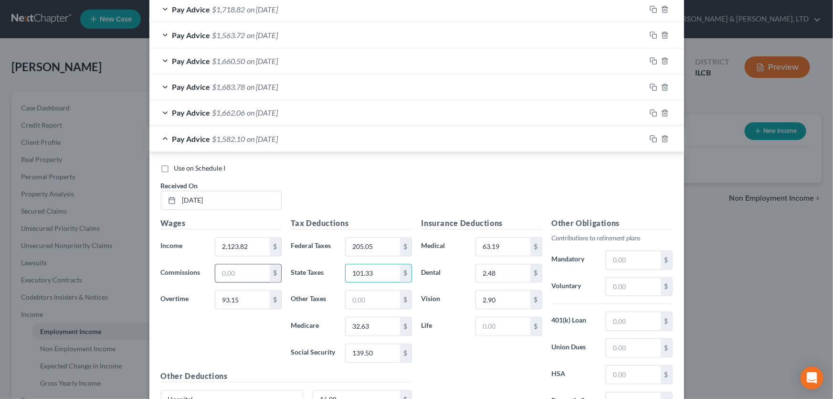
scroll to position [938, 0]
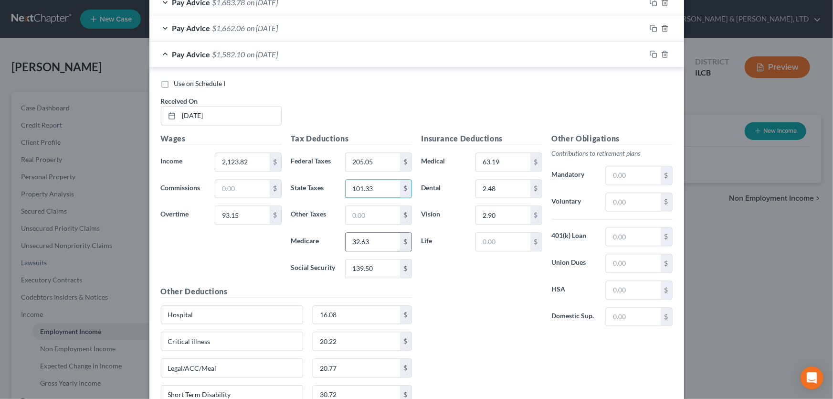
type input "101.33"
click at [372, 236] on input "32.63" at bounding box center [373, 242] width 54 height 18
type input "31.32"
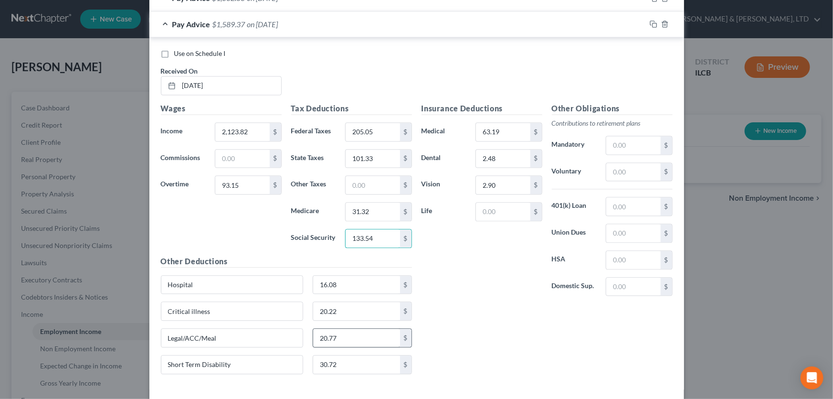
scroll to position [1007, 0]
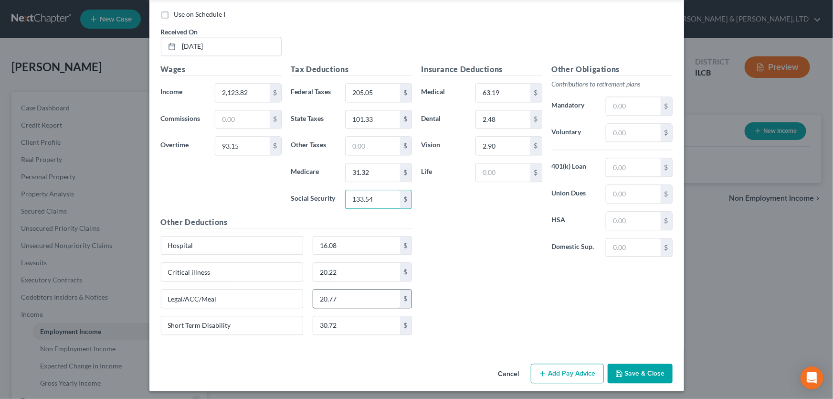
type input "133.54"
click at [365, 297] on input "20.77" at bounding box center [356, 298] width 87 height 18
type input "17.77"
click at [466, 264] on div "Insurance Deductions Medical 63.19 $ Dental 2.48 $ Vision 2.90 $ Life $ Other O…" at bounding box center [547, 202] width 261 height 279
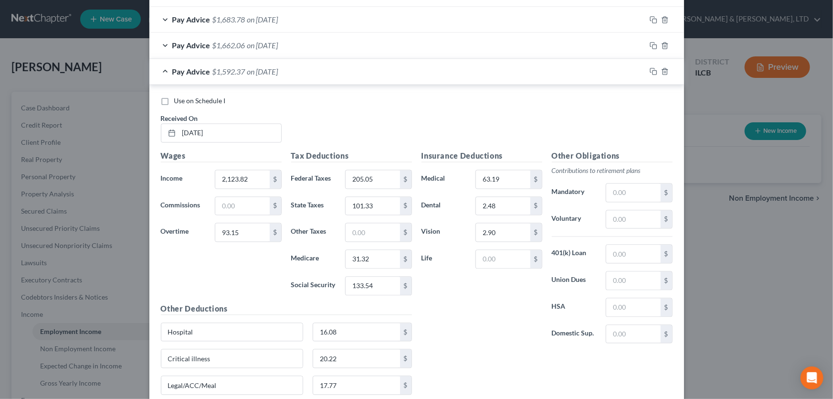
scroll to position [964, 0]
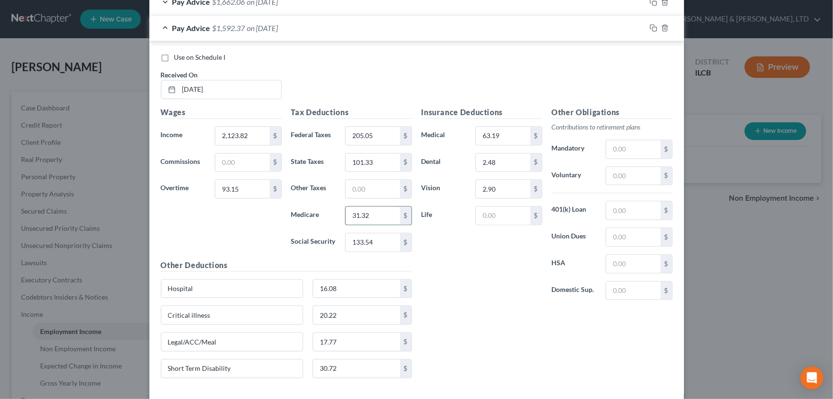
click at [376, 217] on input "31.32" at bounding box center [373, 215] width 54 height 18
type input "31.23"
click at [652, 26] on icon "button" at bounding box center [654, 28] width 8 height 8
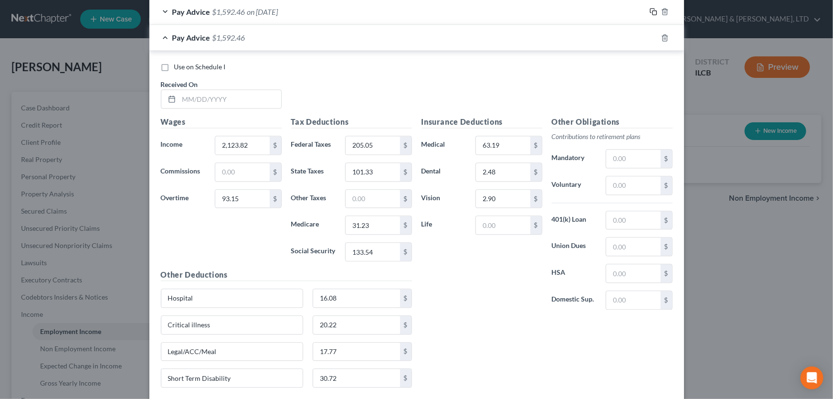
scroll to position [1007, 0]
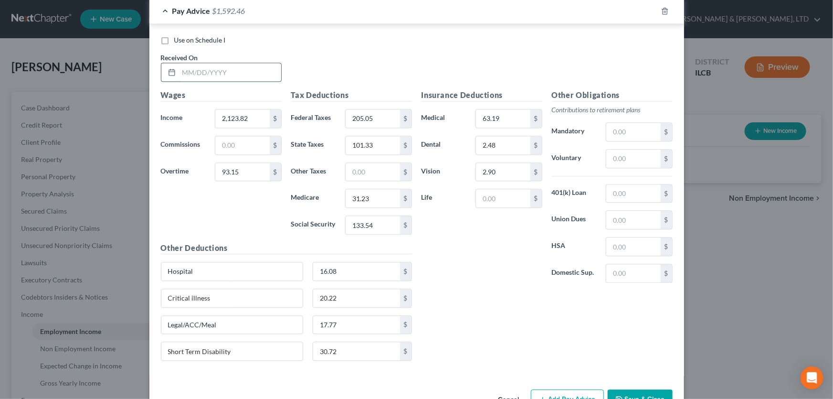
click at [248, 74] on input "text" at bounding box center [230, 72] width 102 height 18
type input "08-22-2025"
click at [244, 114] on input "2,123.82" at bounding box center [242, 118] width 54 height 18
type input "2,030.67"
click at [247, 171] on input "93.15" at bounding box center [242, 172] width 54 height 18
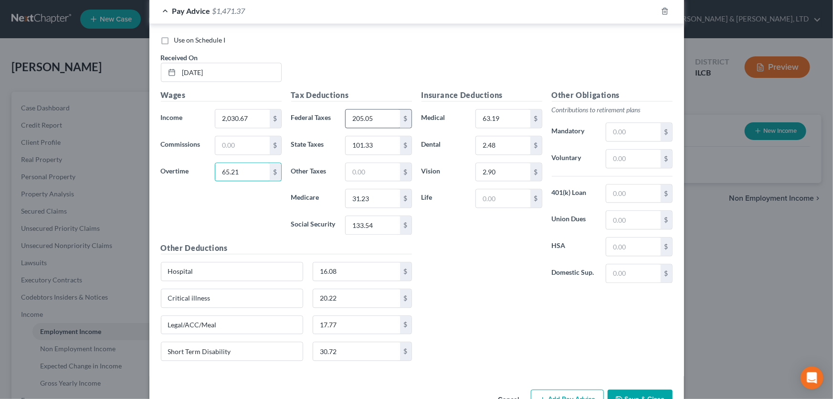
type input "65.21"
click at [382, 114] on input "205.05" at bounding box center [373, 118] width 54 height 18
type input "190.52"
click at [380, 136] on input "101.33" at bounding box center [373, 145] width 54 height 18
type input "95.33"
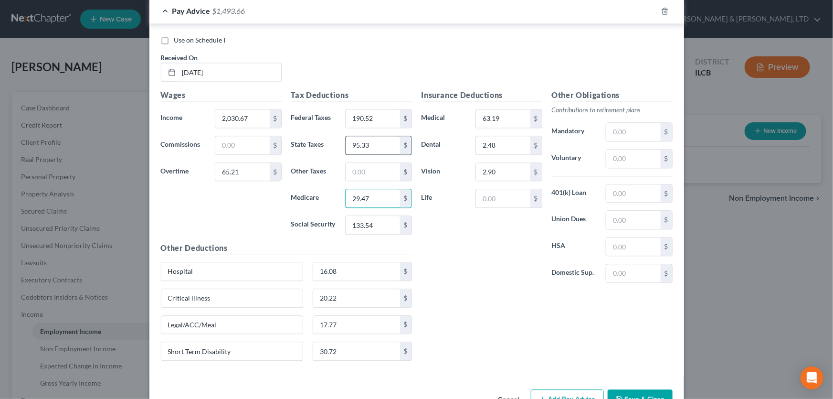
type input "29.47"
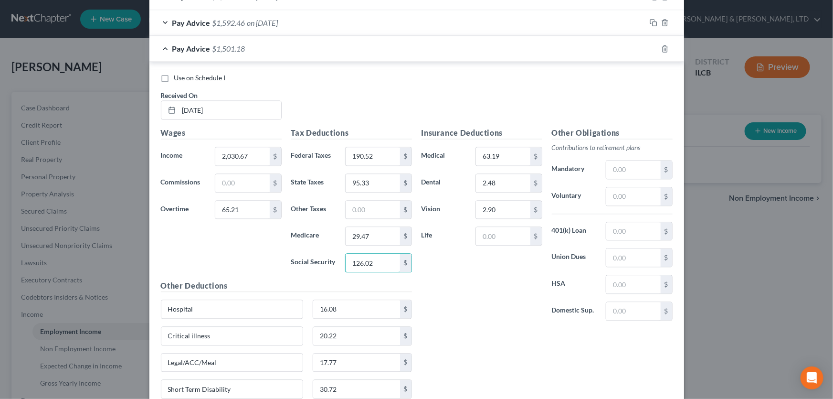
scroll to position [946, 0]
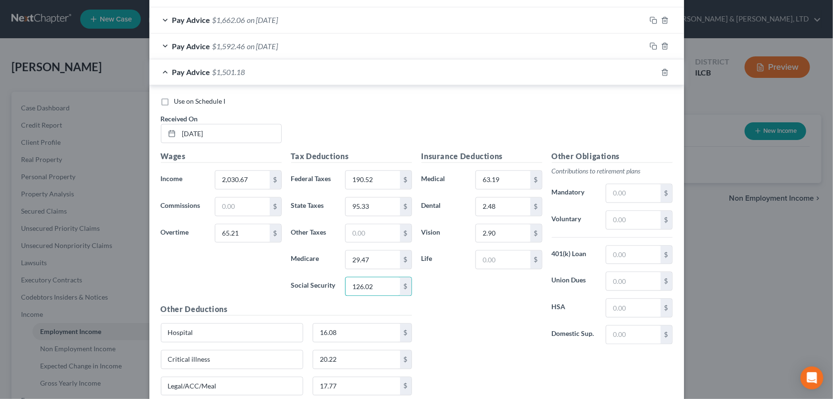
type input "126.02"
click at [455, 290] on div "Insurance Deductions Medical 63.19 $ Dental 2.48 $ Vision 2.90 $ Life $" at bounding box center [482, 250] width 130 height 201
click at [247, 129] on input "08-22-2025" at bounding box center [230, 133] width 102 height 18
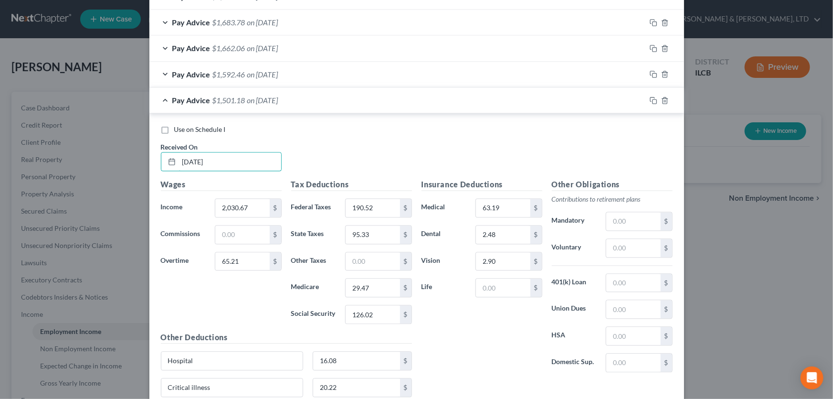
scroll to position [903, 0]
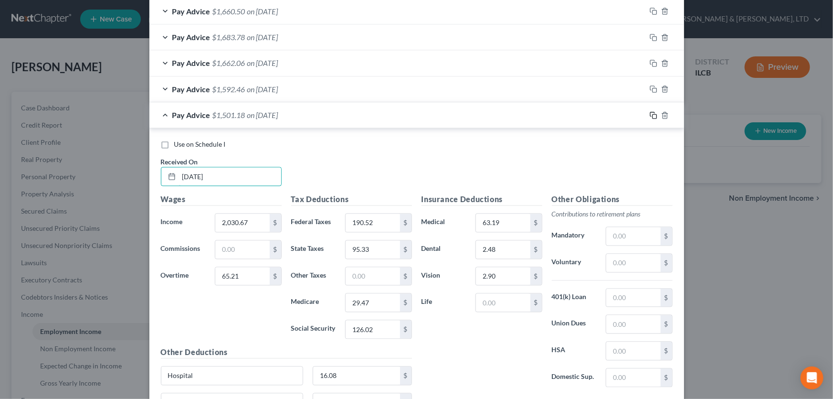
type input "08/22/2025"
click at [650, 112] on icon "button" at bounding box center [654, 116] width 8 height 8
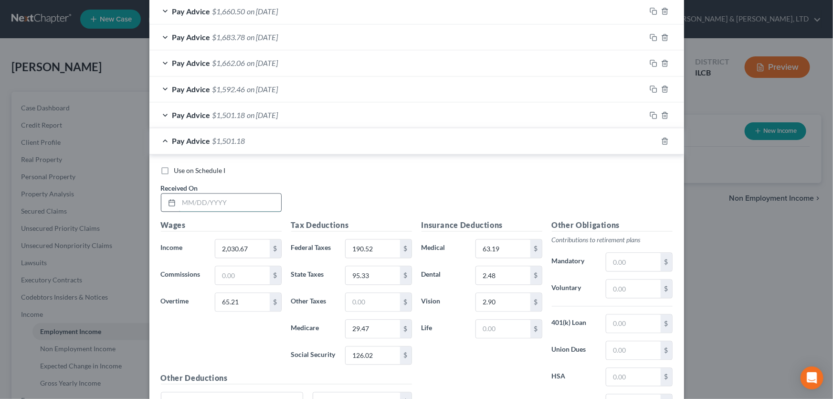
click at [230, 196] on input "text" at bounding box center [230, 203] width 102 height 18
type input "09/05/2025"
click at [254, 251] on input "2,030.67" at bounding box center [242, 249] width 54 height 18
type input "2,332.43"
type input "167.68"
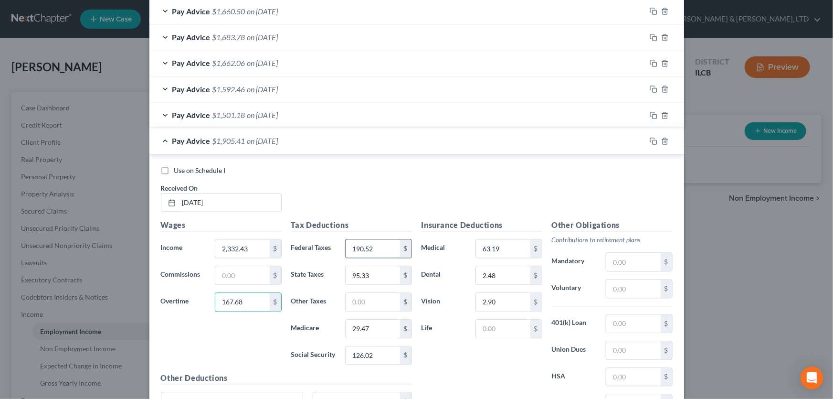
click at [383, 248] on input "190.52" at bounding box center [373, 249] width 54 height 18
type input "206.54"
click at [372, 275] on input "95.33" at bounding box center [373, 275] width 54 height 18
type input "101.94"
type input "35.34"
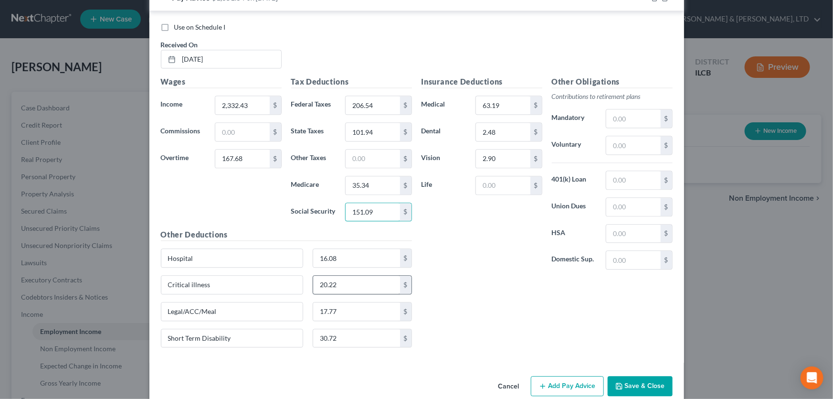
scroll to position [1059, 0]
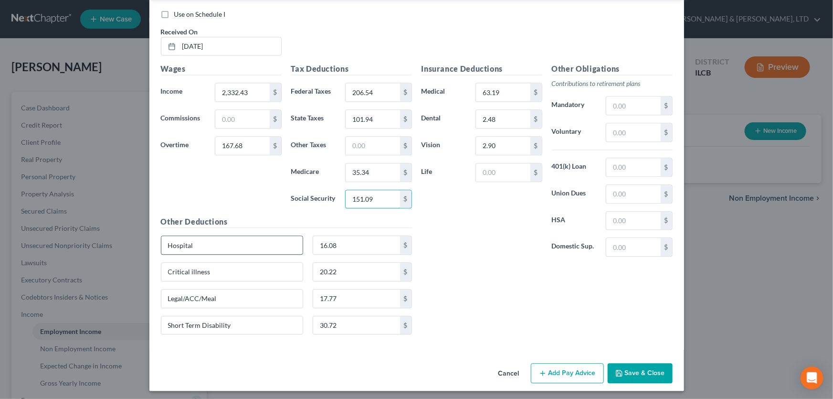
type input "151.09"
click at [214, 243] on input "Hospital" at bounding box center [232, 245] width 142 height 18
type input "Hospital/STD"
click at [339, 239] on input "16.08" at bounding box center [356, 245] width 87 height 18
type input "46.80"
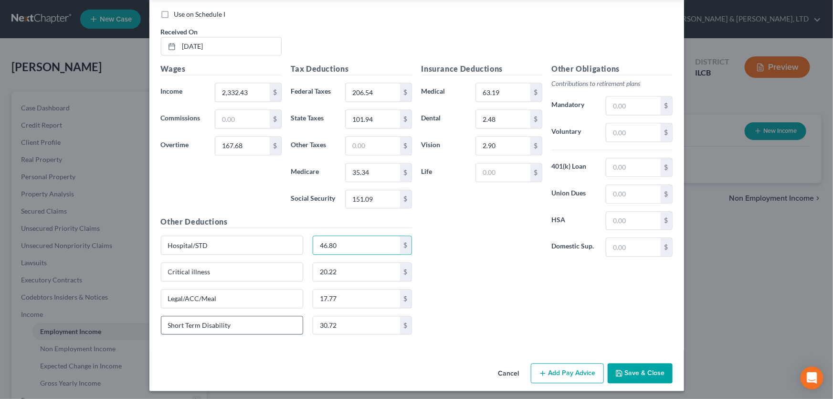
click at [244, 325] on input "Short Term Disability" at bounding box center [232, 325] width 142 height 18
type input "S"
type input "Wage Garnishment"
type input "375.02"
click at [639, 368] on button "Save & Close" at bounding box center [640, 373] width 65 height 20
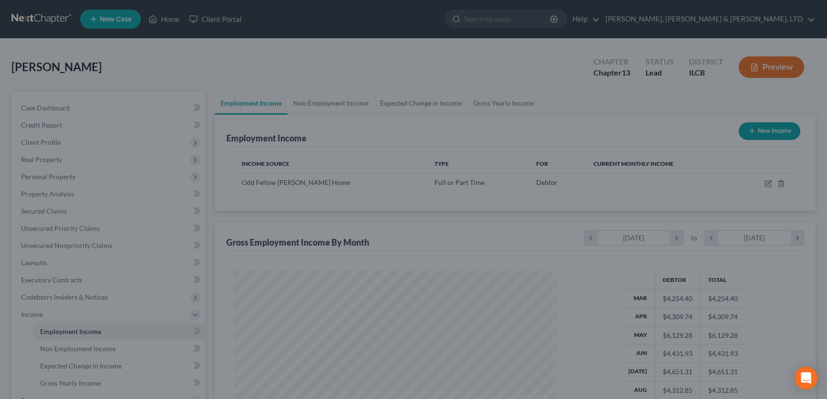
scroll to position [477273, 477105]
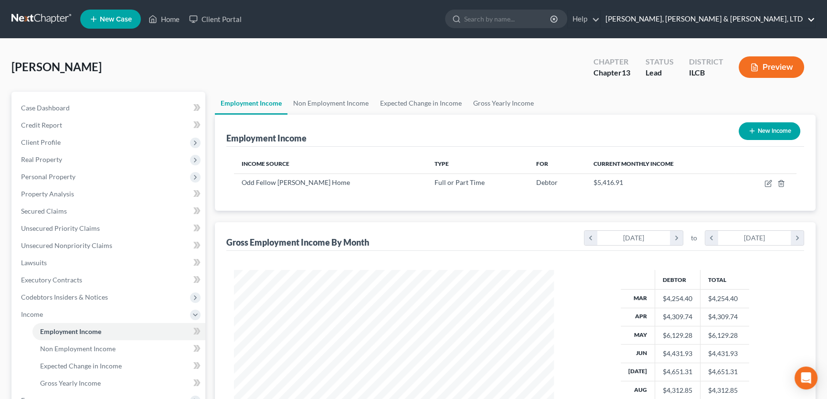
click at [765, 21] on link "Smith, Pappas & Jones, LTD" at bounding box center [708, 19] width 214 height 17
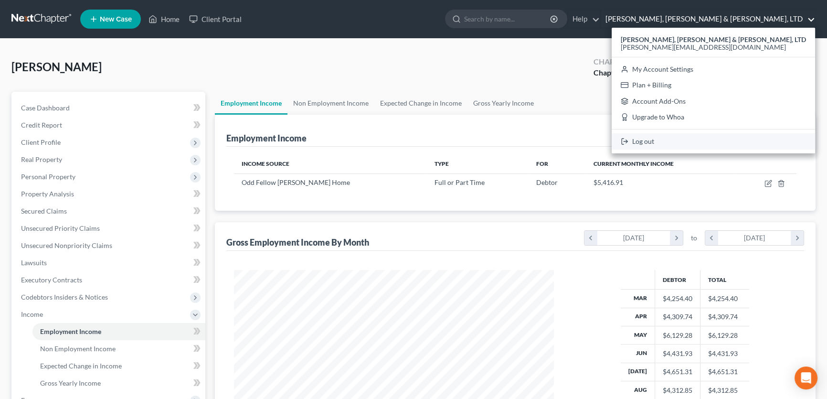
click at [746, 141] on link "Log out" at bounding box center [713, 141] width 203 height 16
